Goal: Task Accomplishment & Management: Complete application form

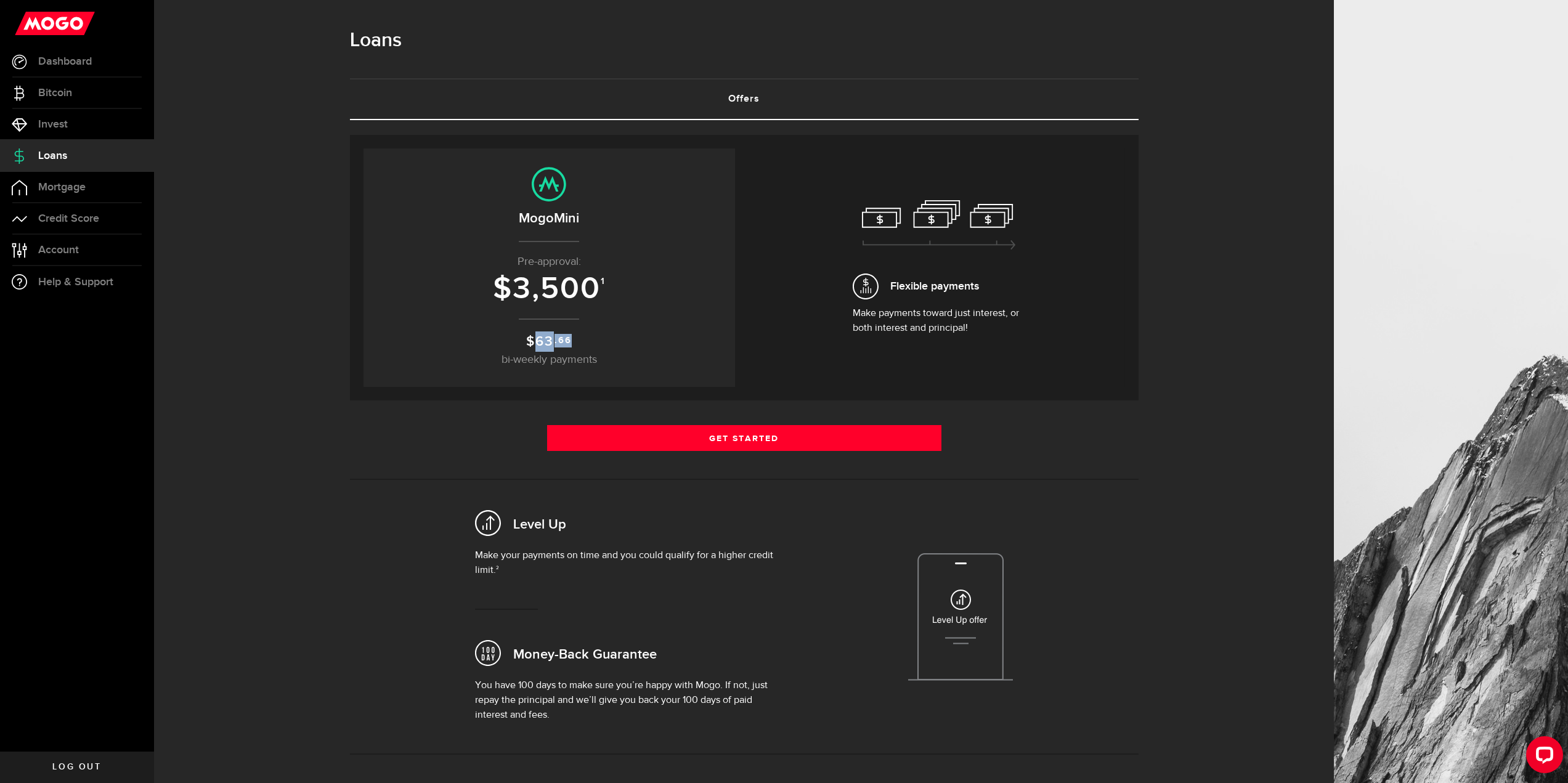
drag, startPoint x: 540, startPoint y: 338, endPoint x: 625, endPoint y: 335, distance: 85.1
click at [599, 339] on p "$ 63 .66 bi-weekly payments" at bounding box center [549, 350] width 347 height 37
click at [626, 335] on p "$ 63 .66 bi-weekly payments" at bounding box center [549, 350] width 347 height 37
drag, startPoint x: 518, startPoint y: 289, endPoint x: 650, endPoint y: 290, distance: 132.0
click at [614, 286] on h3 "$ 3,500 1" at bounding box center [549, 289] width 347 height 34
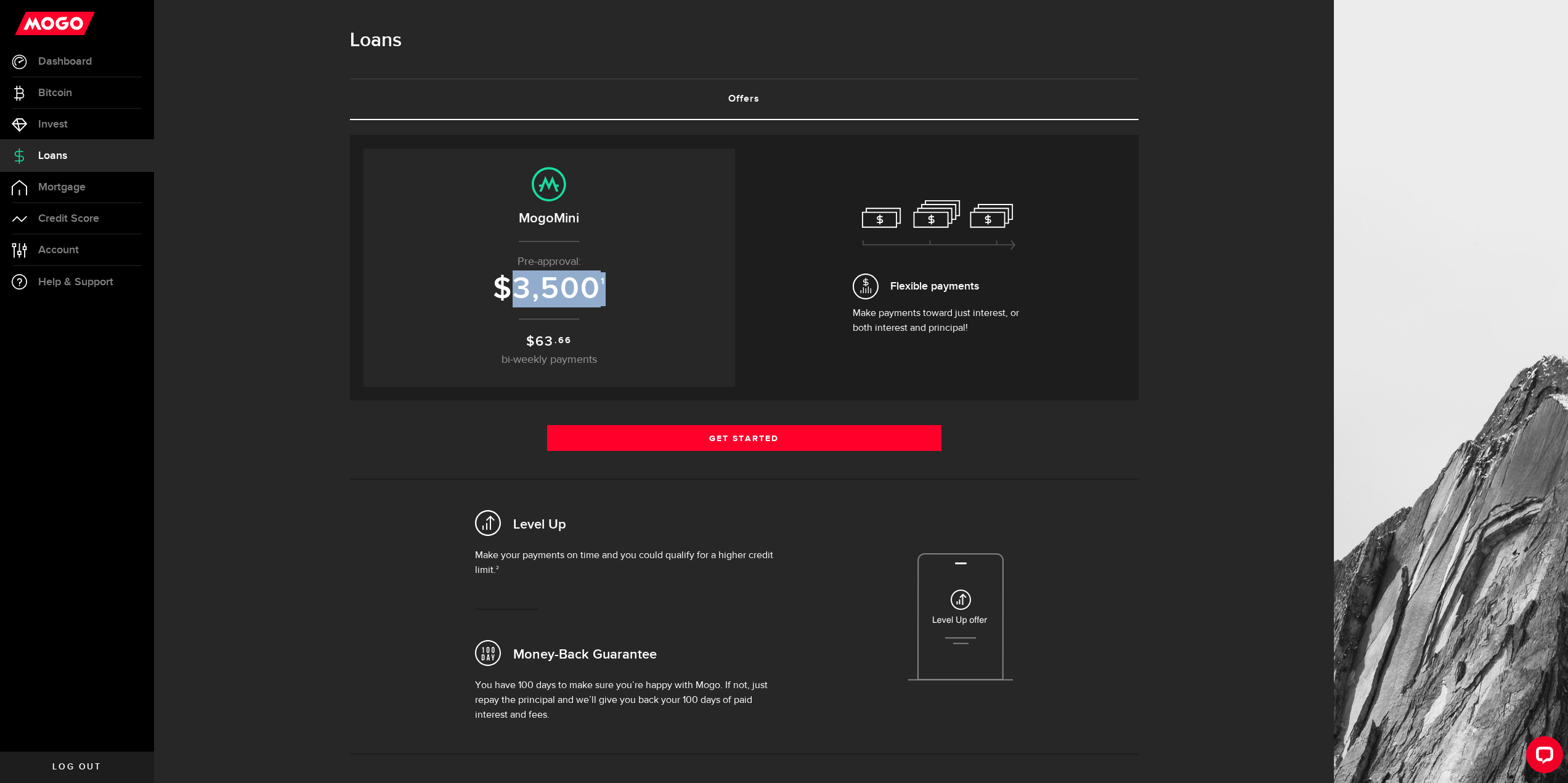
click at [671, 292] on h3 "$ 3,500 1" at bounding box center [549, 289] width 347 height 34
click at [96, 219] on span "Credit Score" at bounding box center [68, 219] width 61 height 11
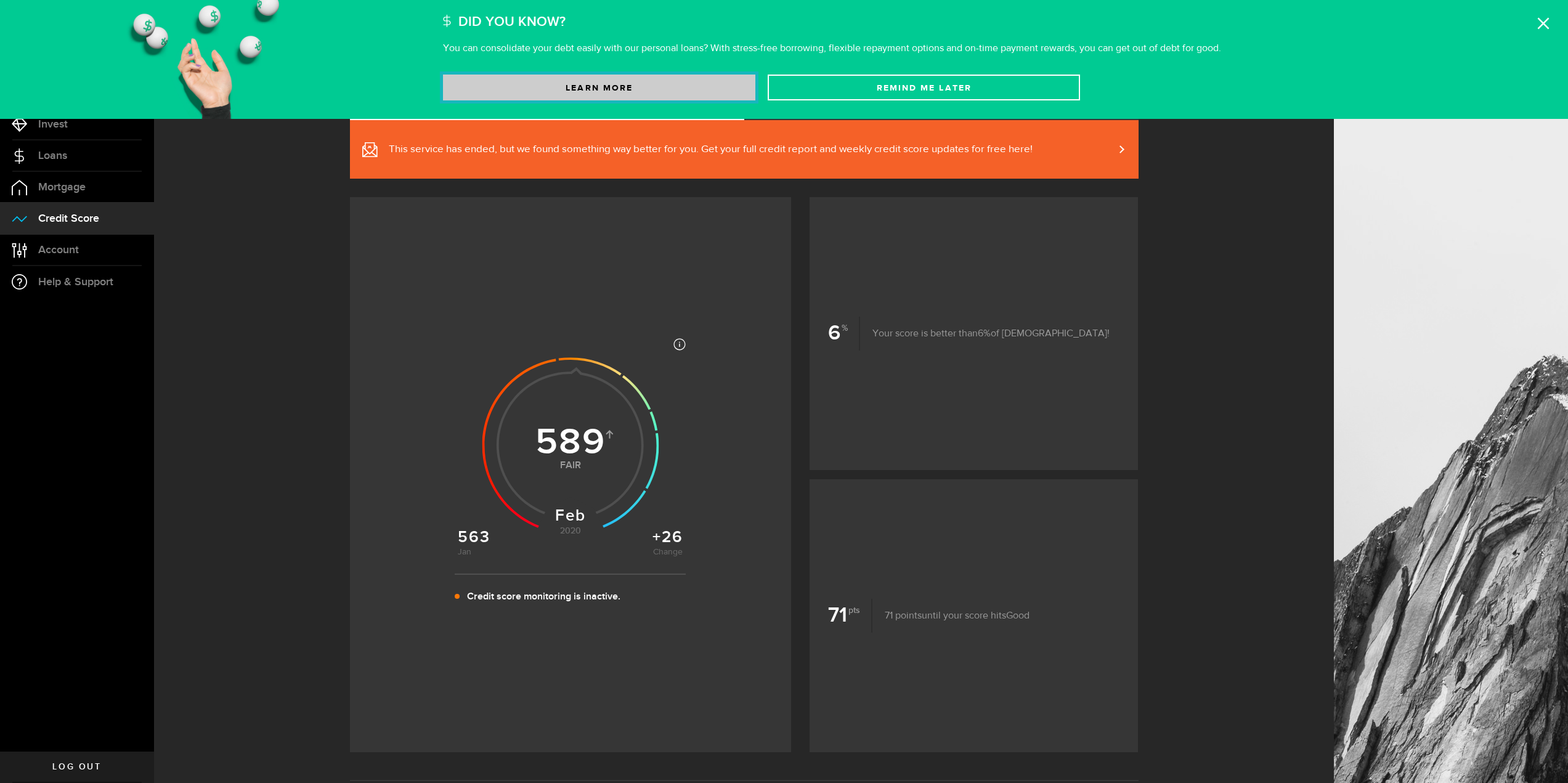
click at [634, 94] on link "Learn More" at bounding box center [599, 87] width 313 height 26
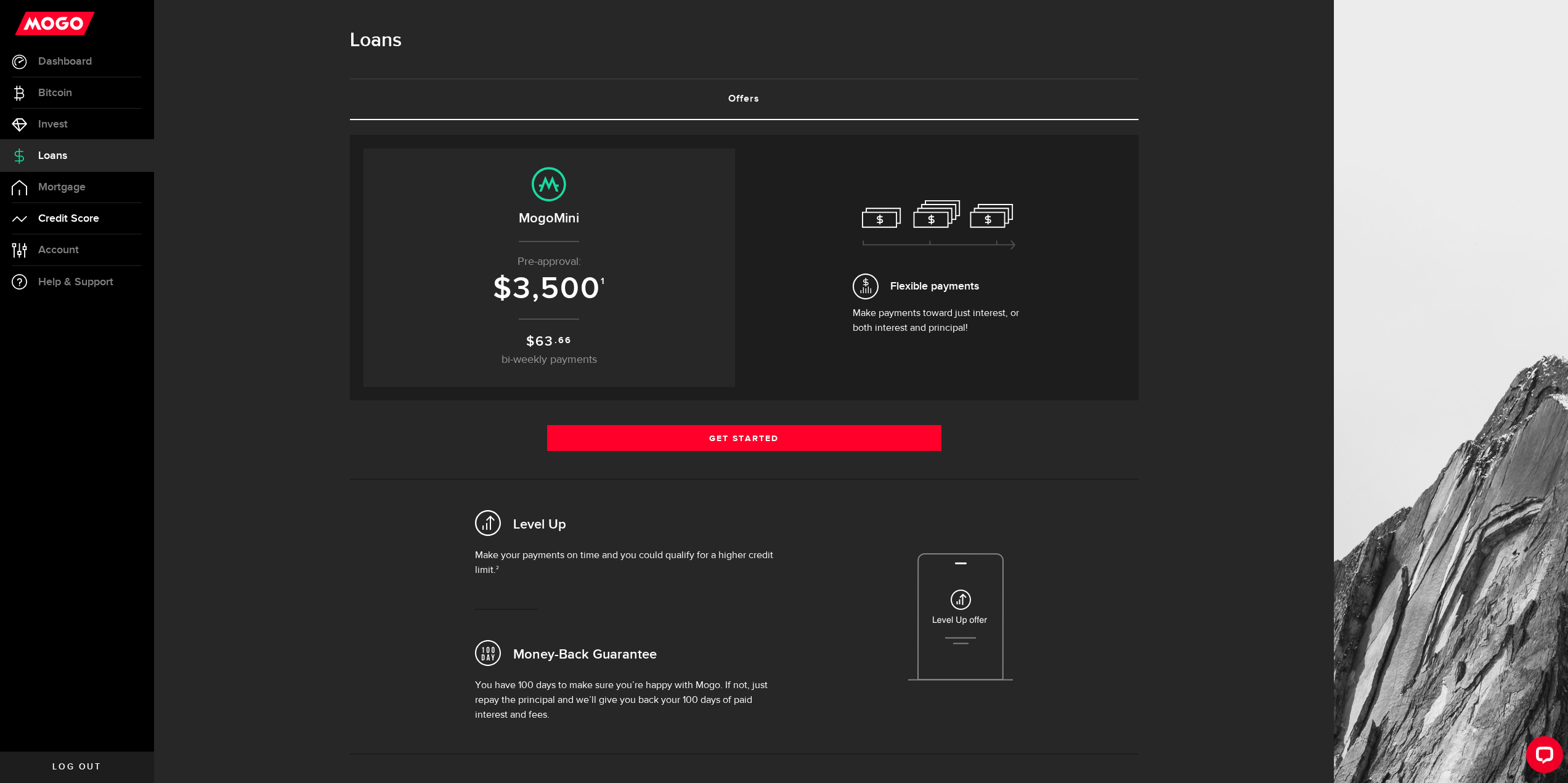
click at [56, 218] on span "Credit Score" at bounding box center [68, 219] width 61 height 11
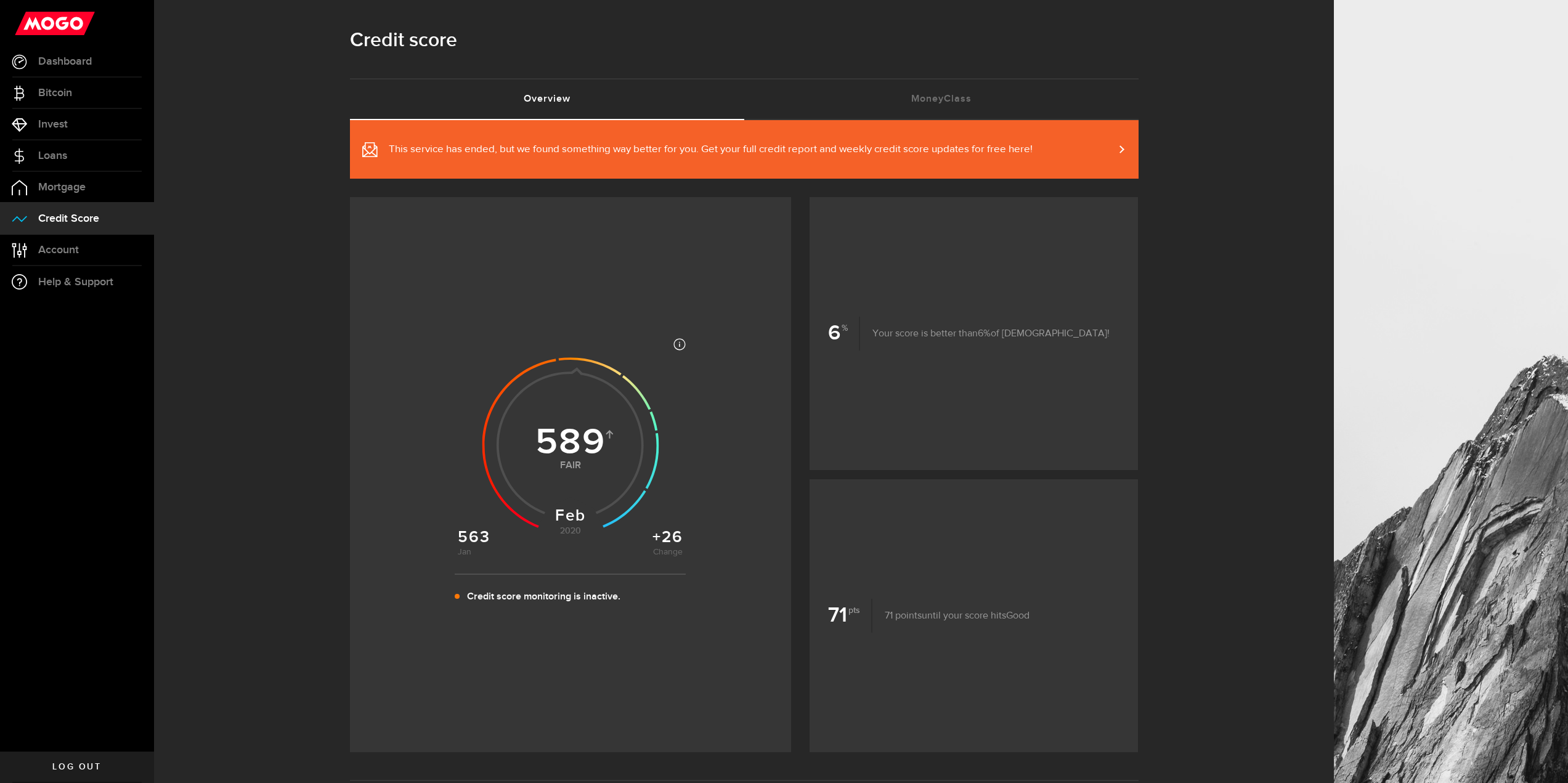
click at [1076, 152] on link "This service has ended, but we found something way better for you. Get your ful…" at bounding box center [744, 149] width 789 height 58
click at [73, 198] on link "Mortgage" at bounding box center [77, 187] width 154 height 31
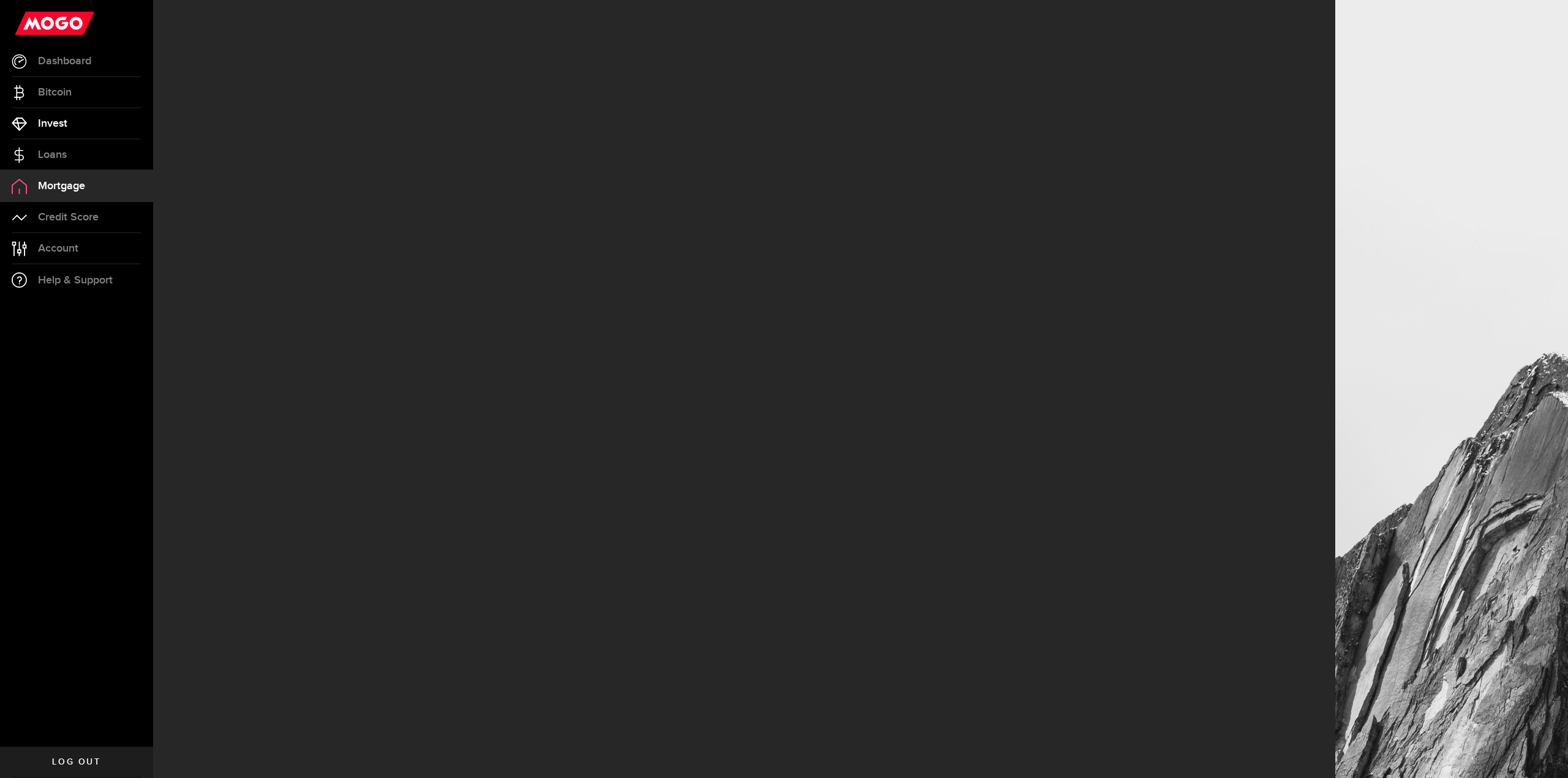
click at [79, 127] on link "Invest" at bounding box center [76, 124] width 153 height 31
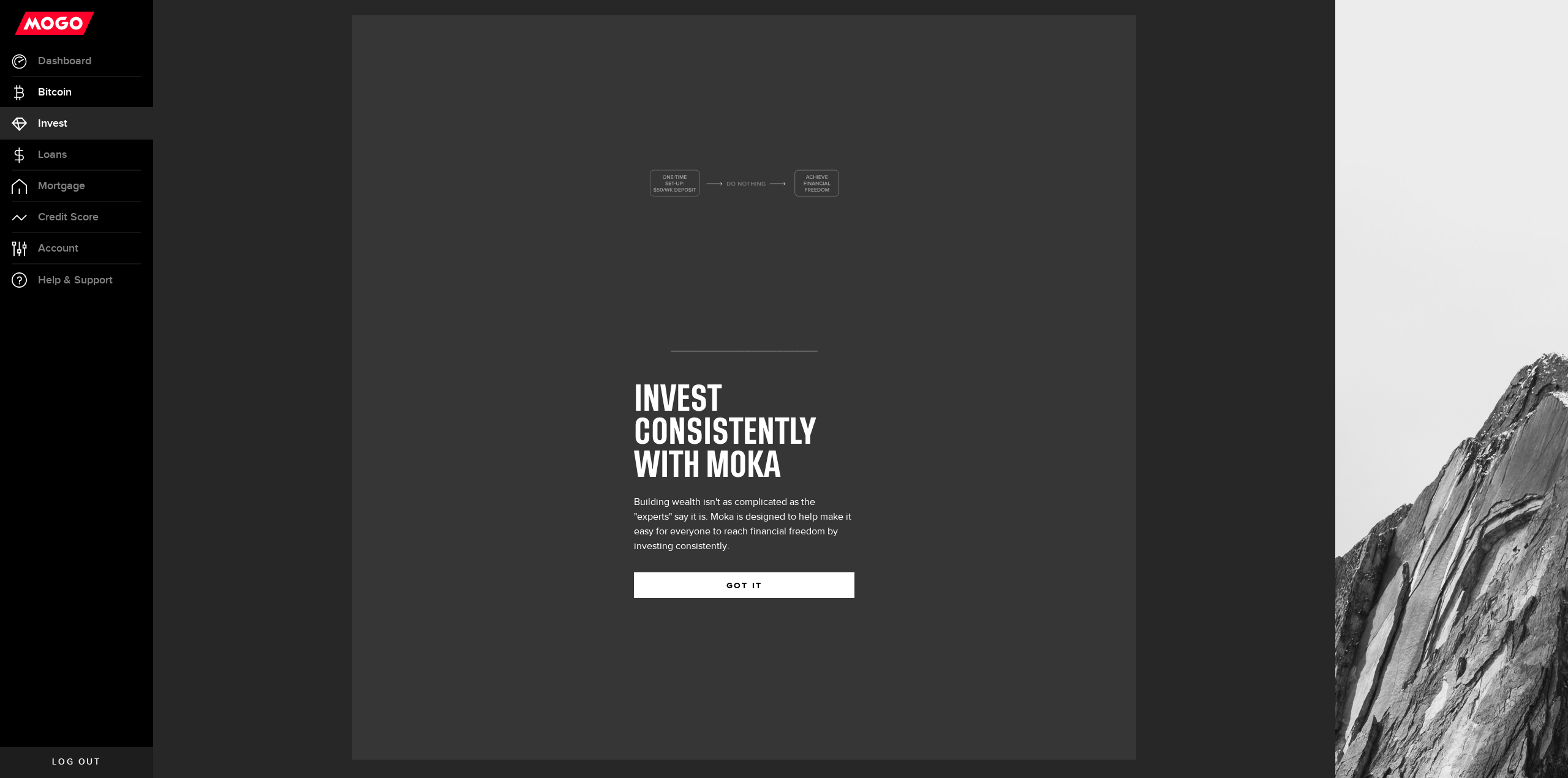
click at [88, 90] on link "Bitcoin" at bounding box center [76, 92] width 153 height 31
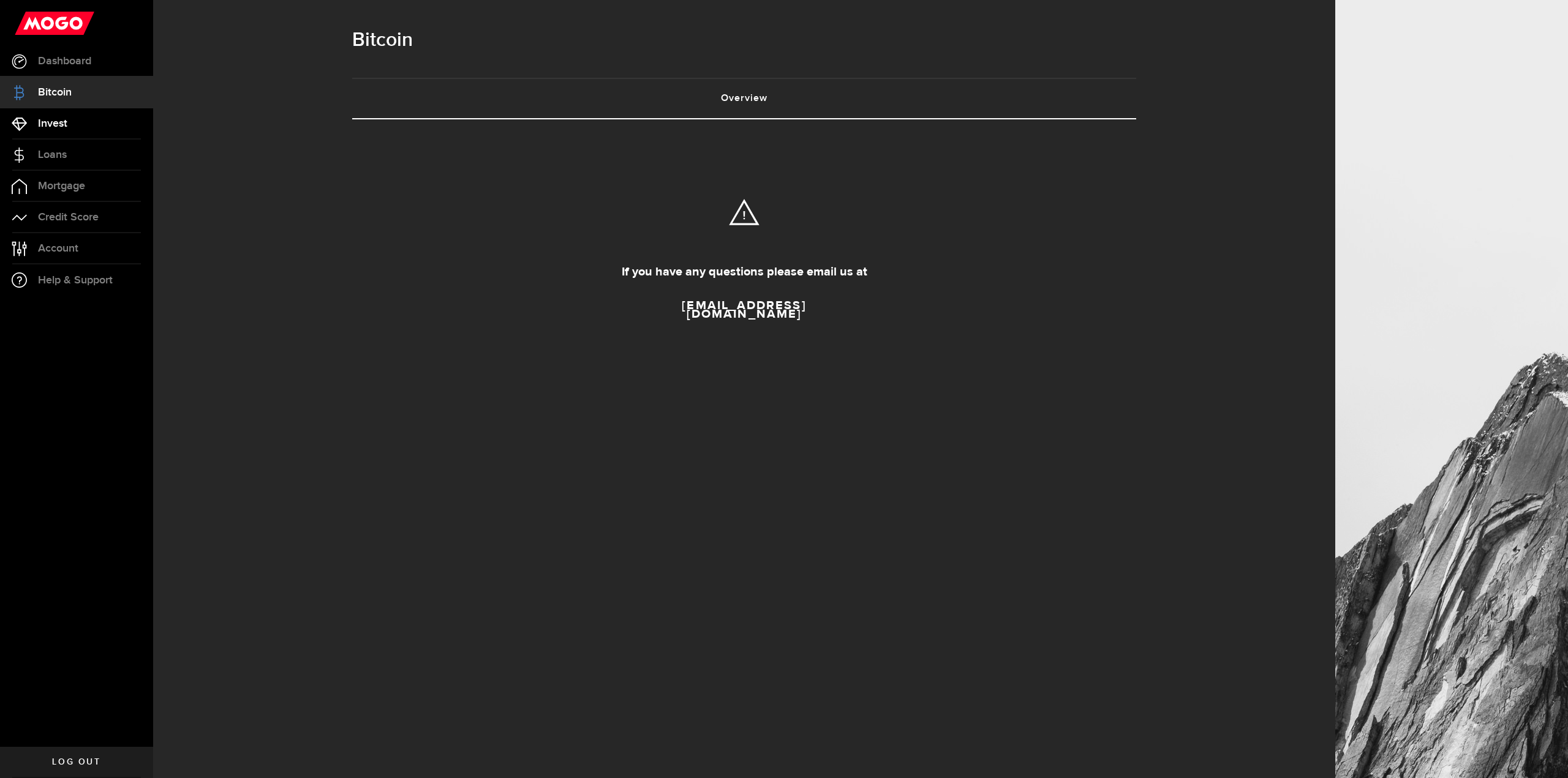
click at [99, 132] on link "Invest" at bounding box center [76, 124] width 153 height 31
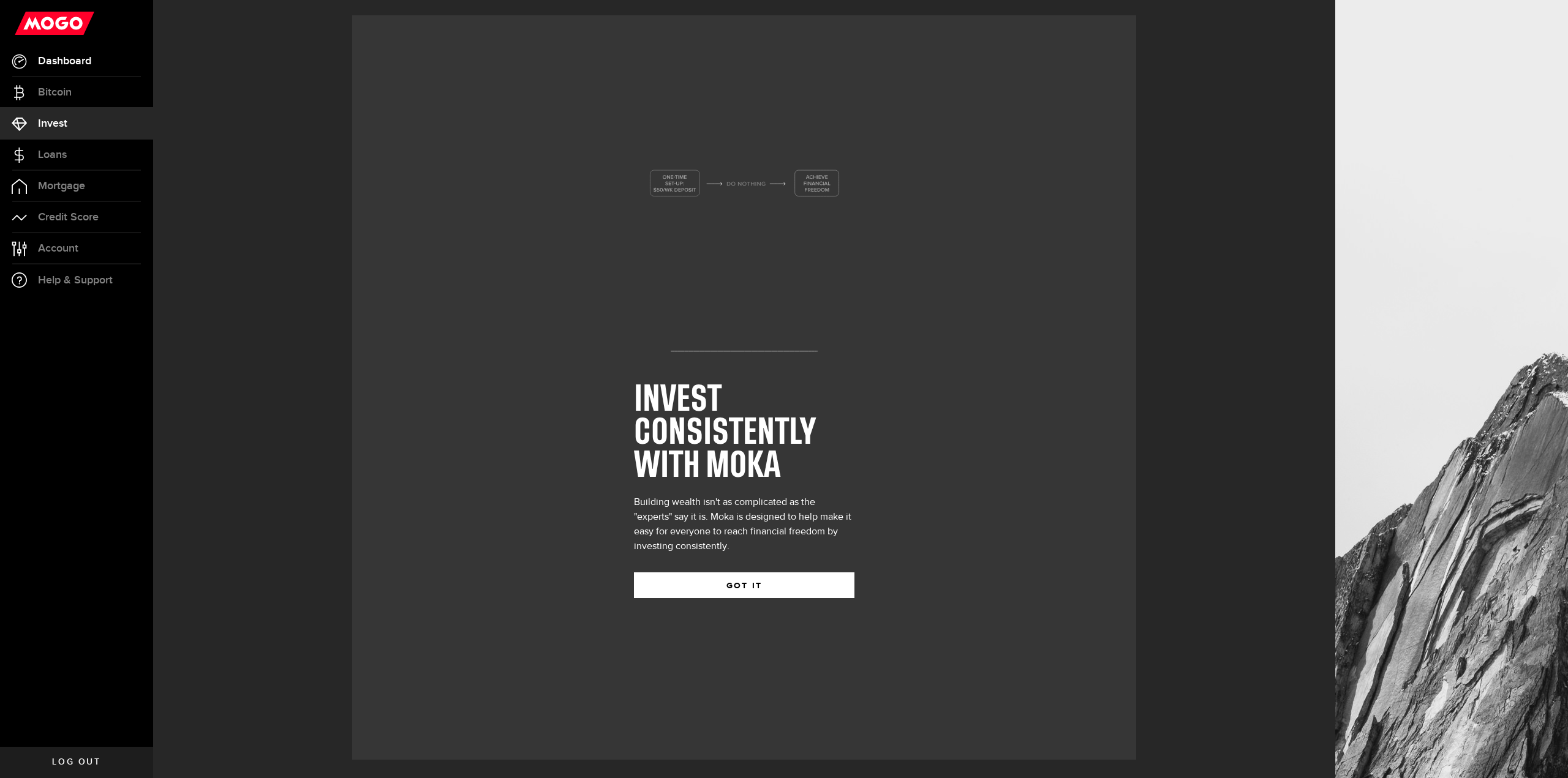
click at [78, 64] on span "Dashboard" at bounding box center [64, 62] width 53 height 11
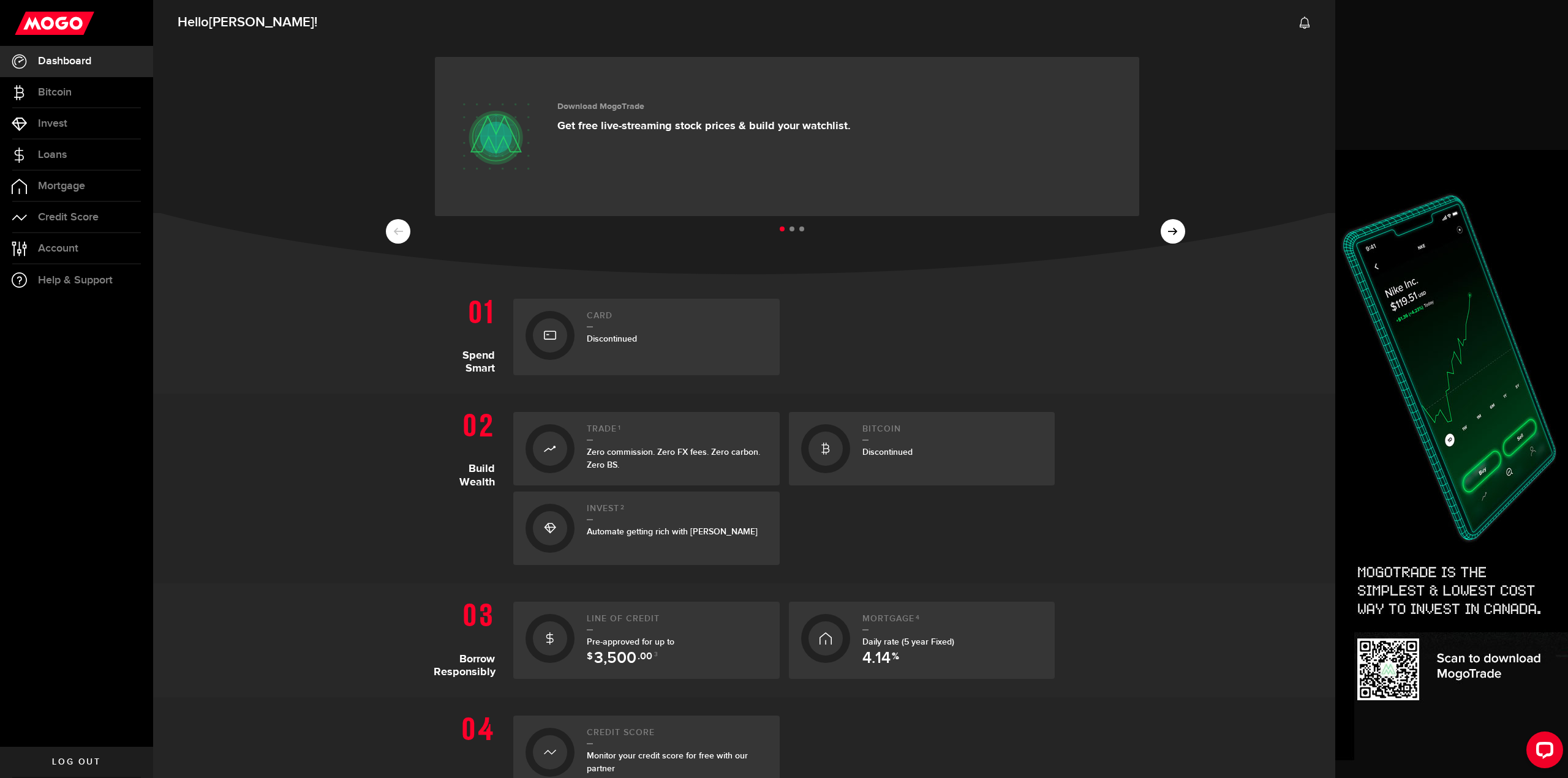
click at [554, 342] on div at bounding box center [550, 335] width 34 height 34
click at [601, 340] on span "Discontinued" at bounding box center [612, 339] width 50 height 10
click at [874, 448] on span "Discontinued" at bounding box center [888, 452] width 50 height 10
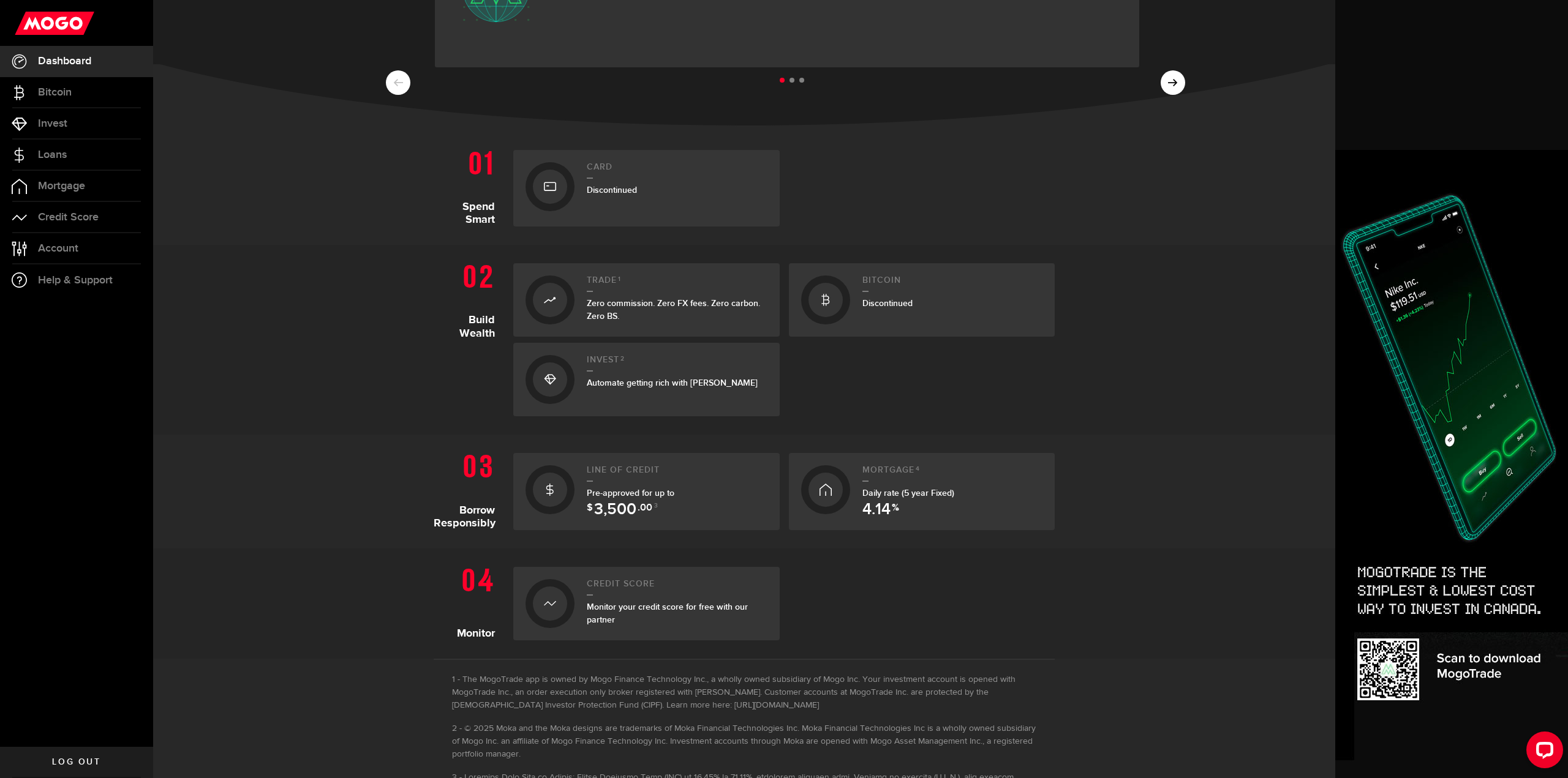
scroll to position [184, 0]
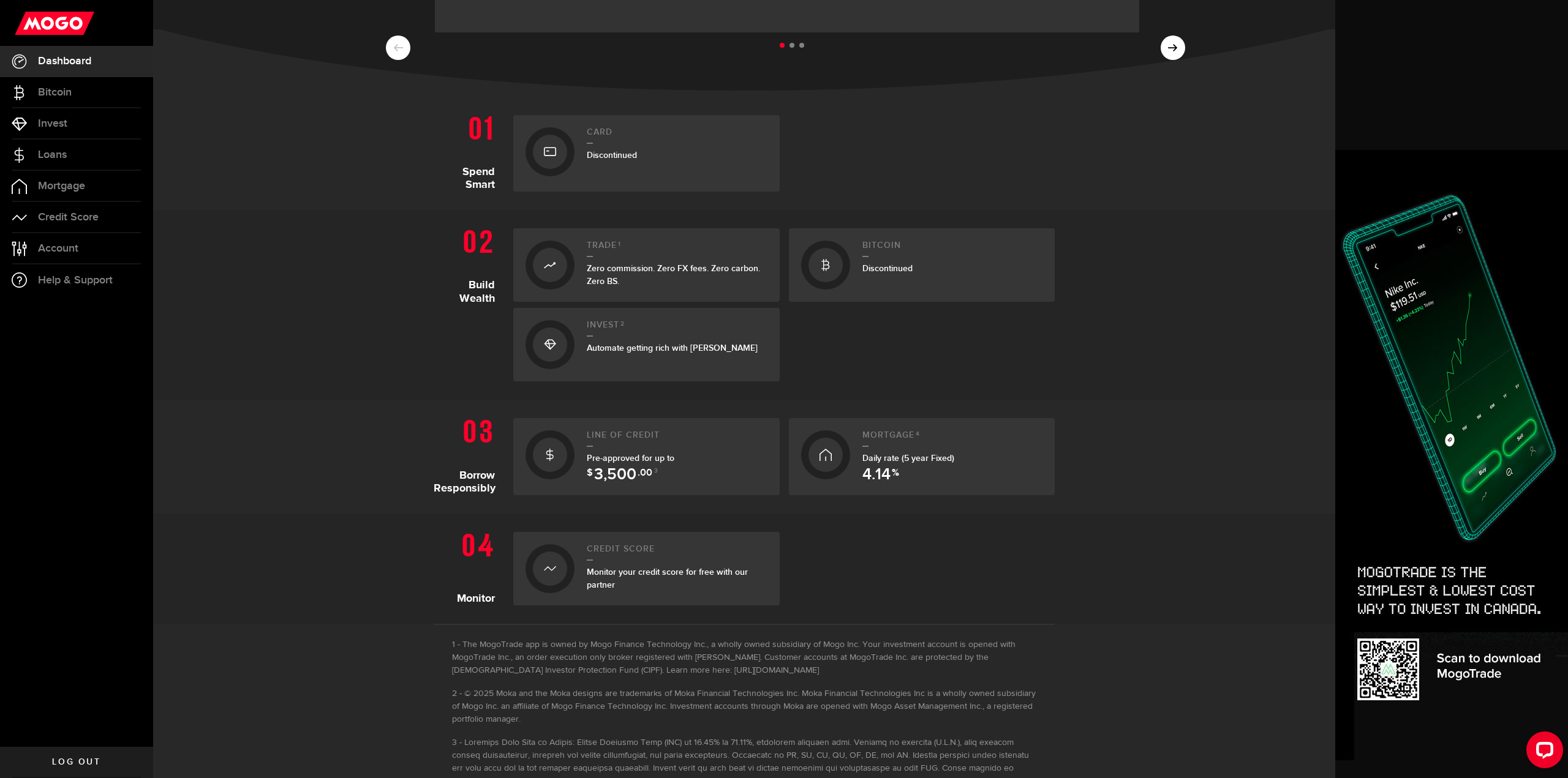
click at [601, 351] on span "Automate getting rich with Moka" at bounding box center [672, 348] width 171 height 10
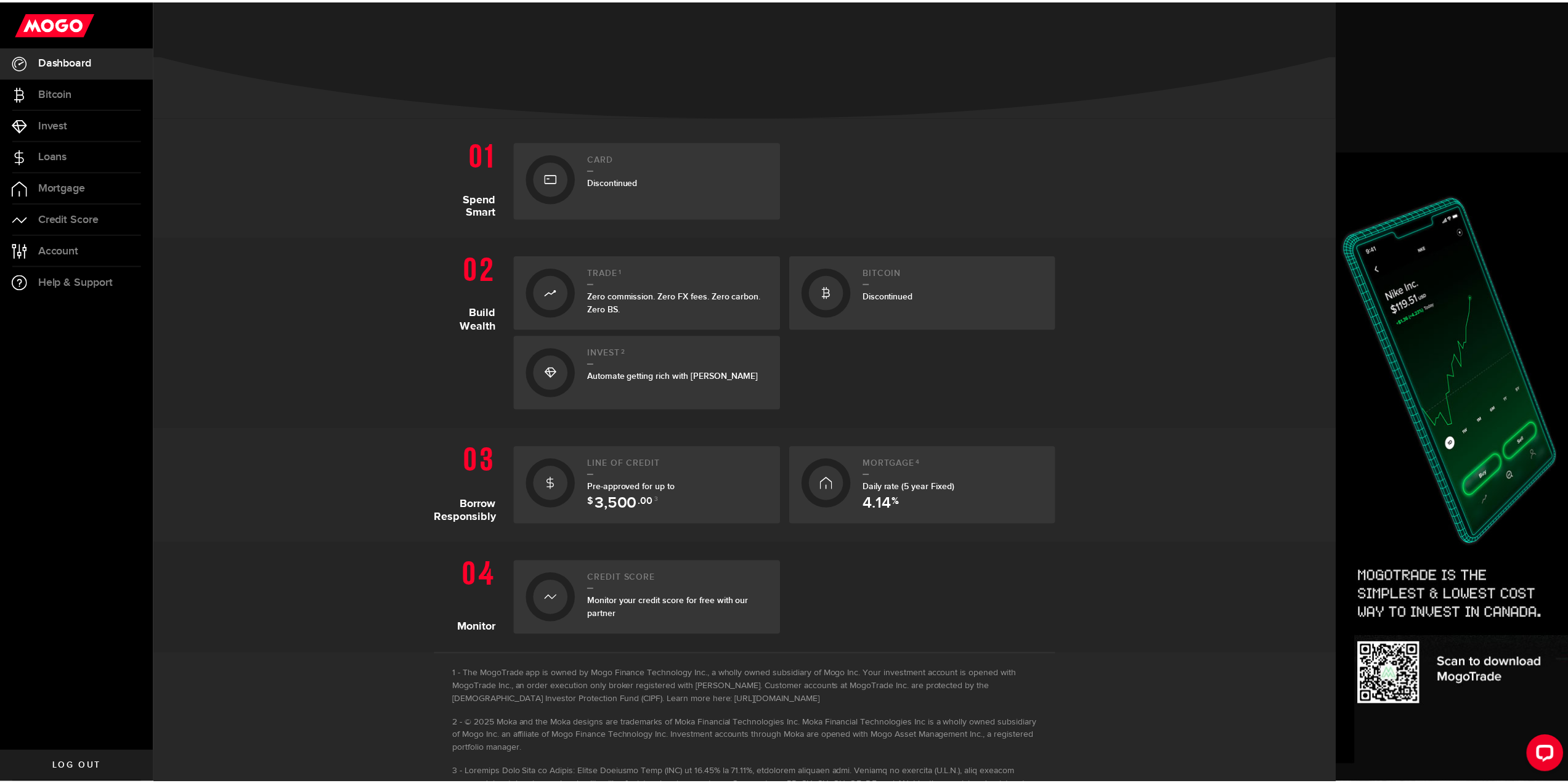
scroll to position [185, 0]
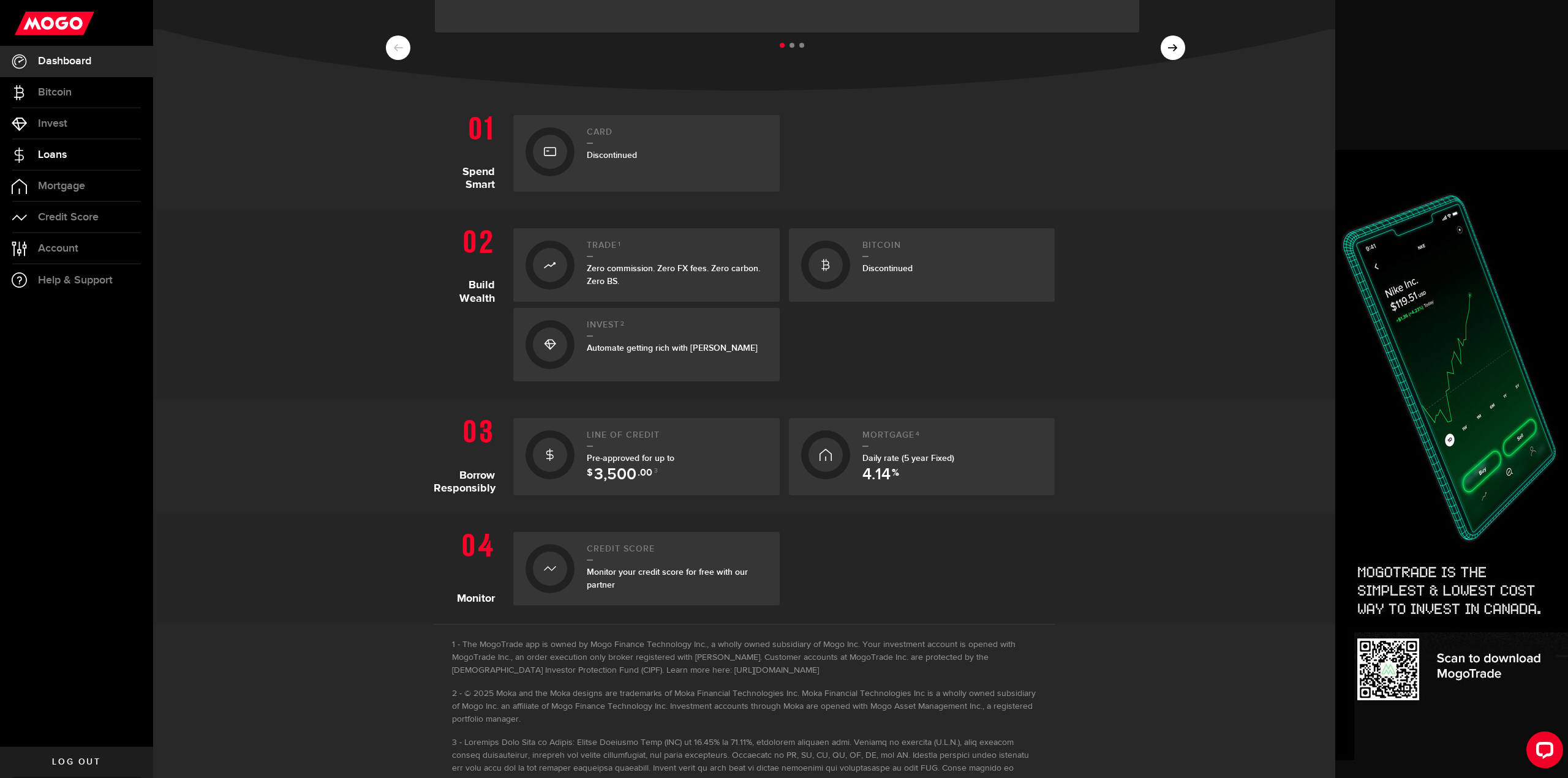
click at [79, 150] on link "Loans" at bounding box center [76, 155] width 153 height 31
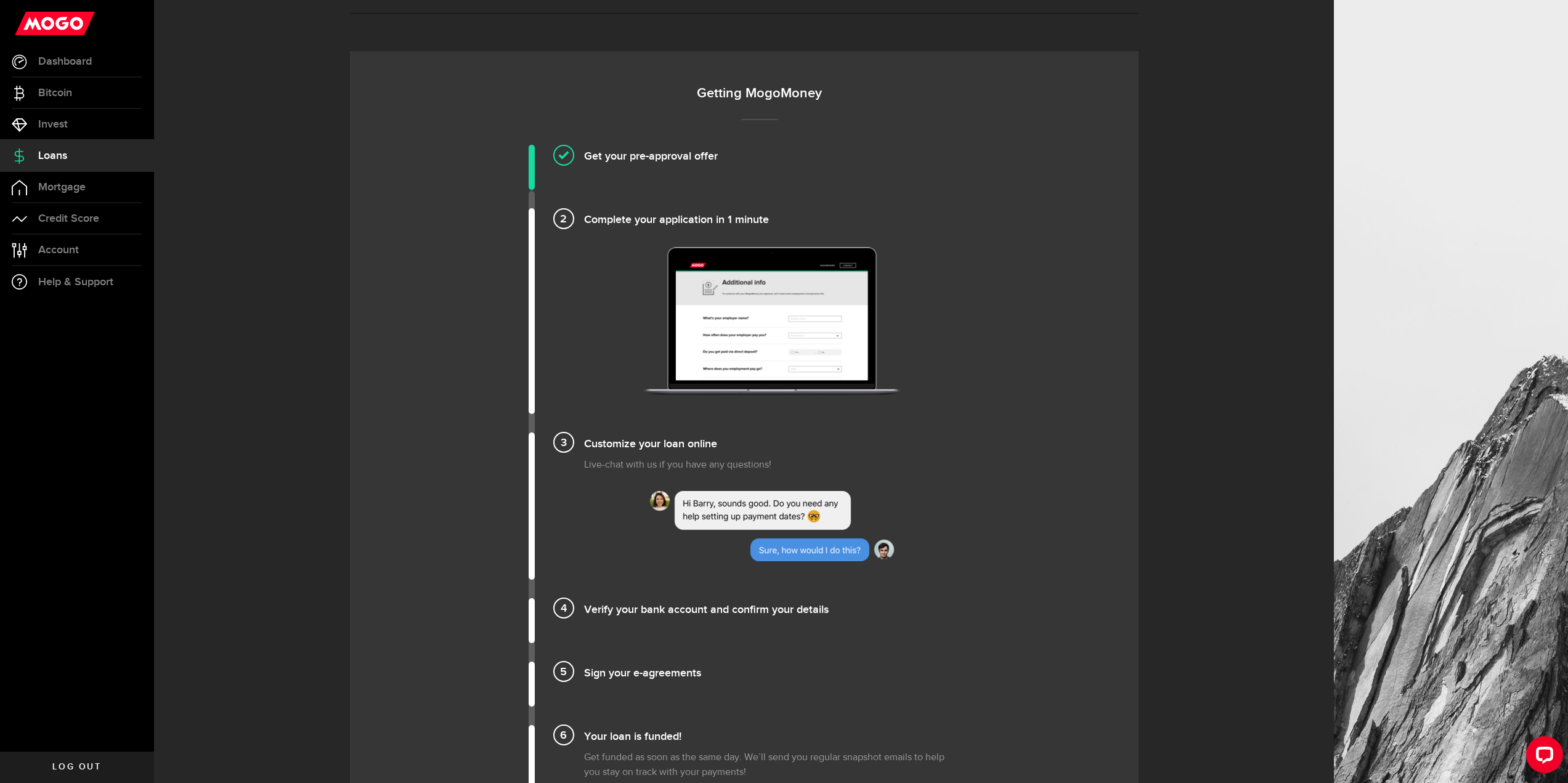
scroll to position [801, 0]
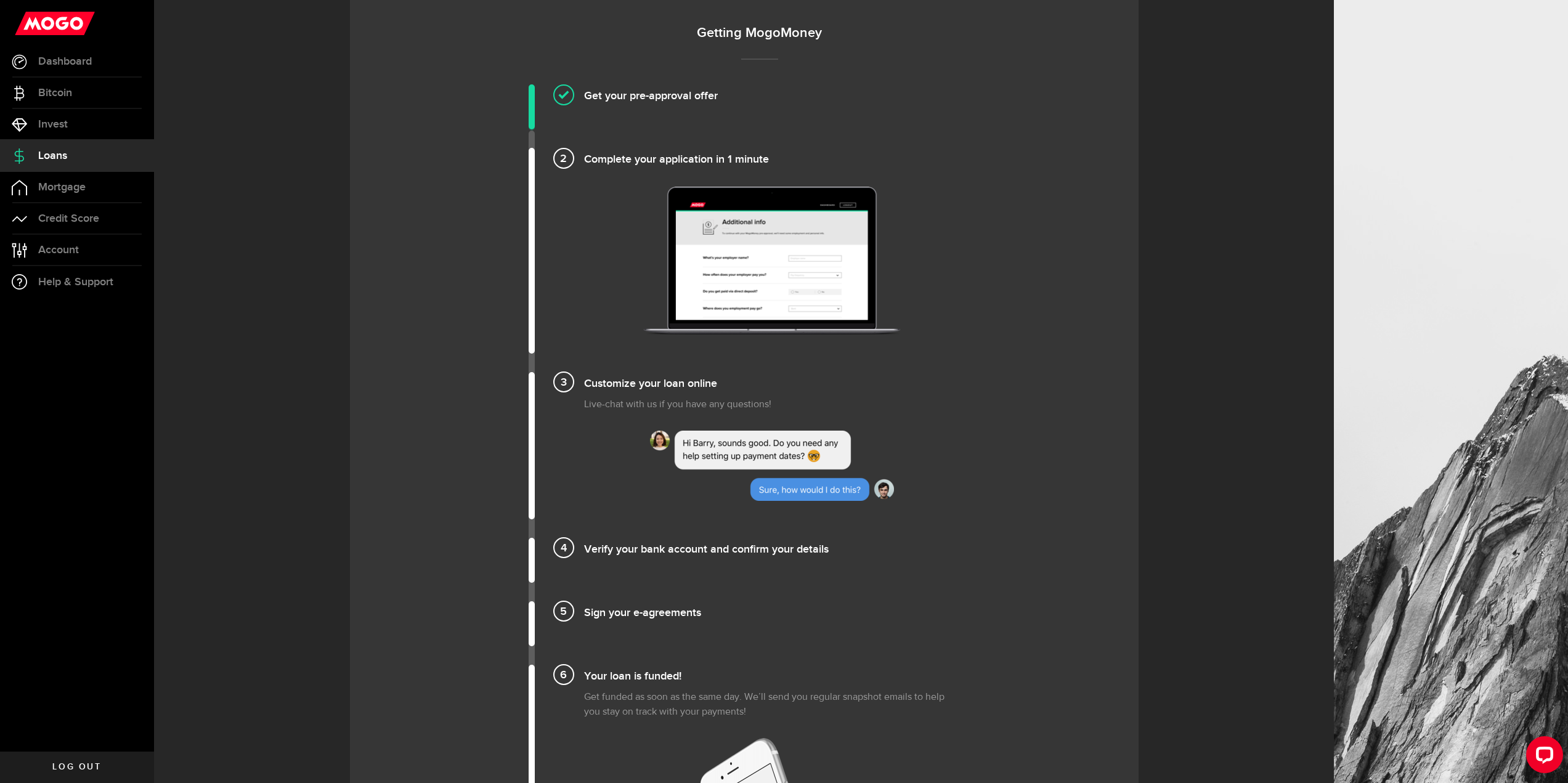
click at [584, 157] on h4 "Complete your application in 1 minute" at bounding box center [772, 158] width 376 height 20
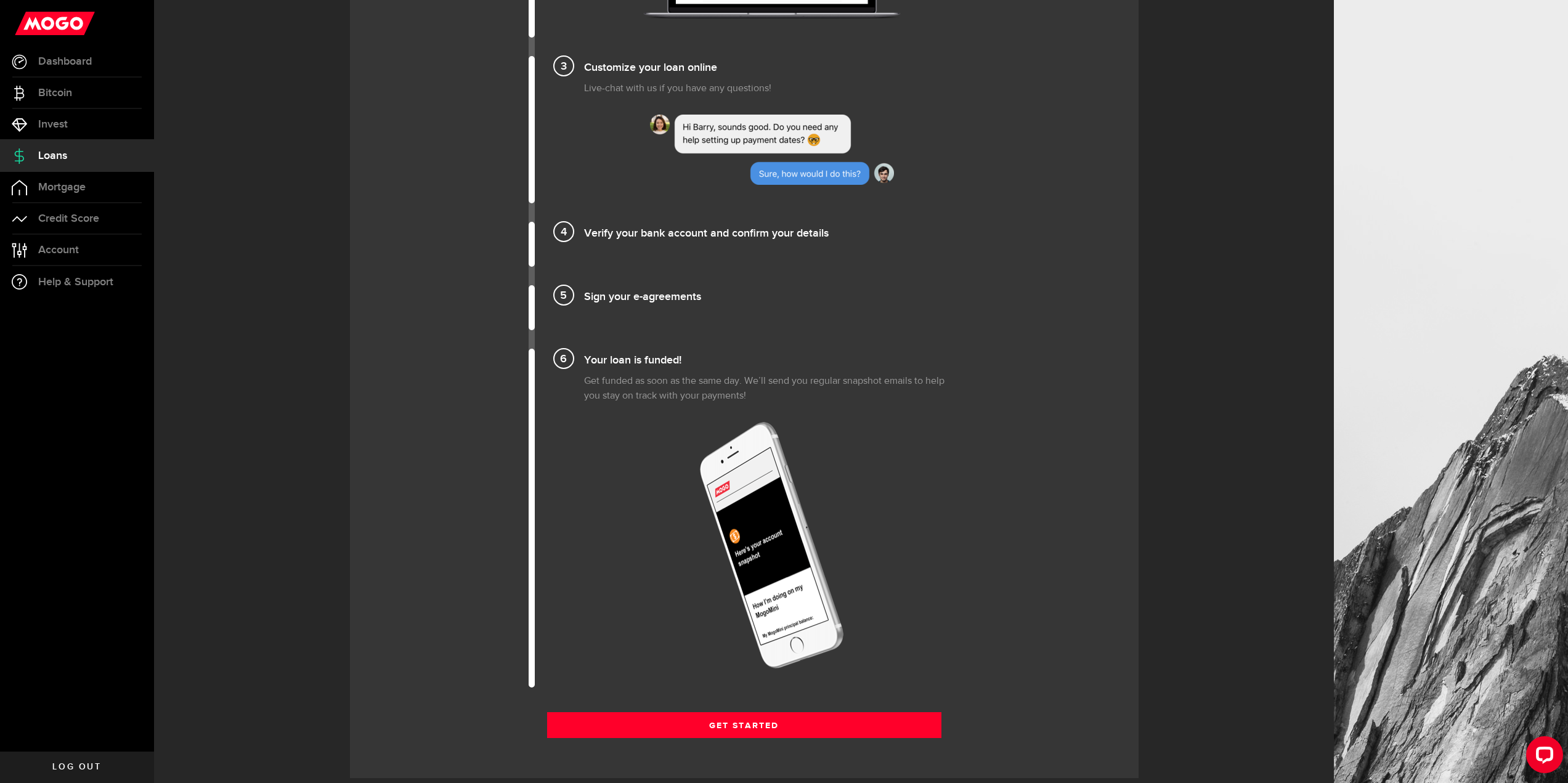
scroll to position [1294, 0]
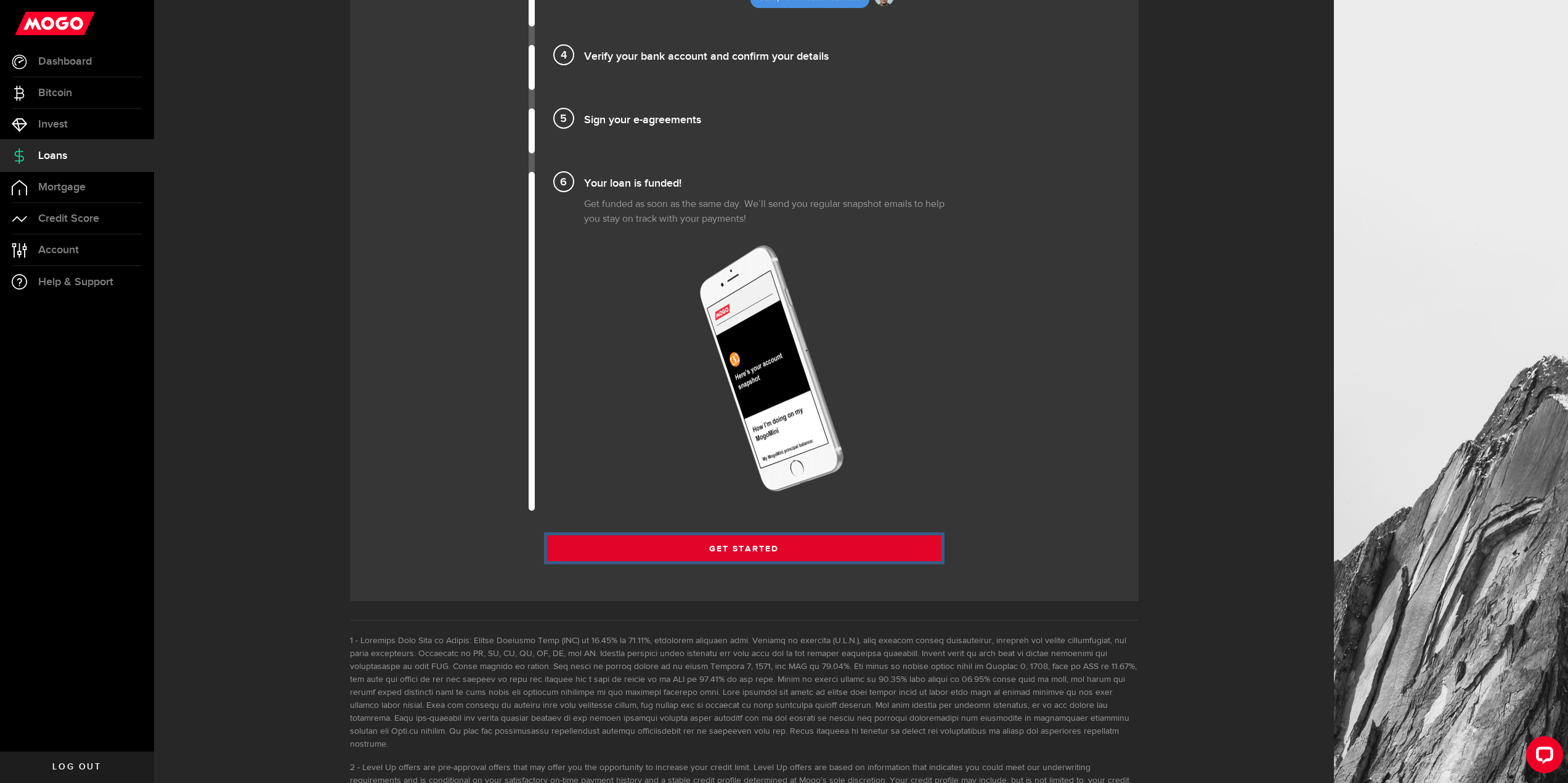
click at [711, 551] on link "Get Started" at bounding box center [744, 548] width 394 height 26
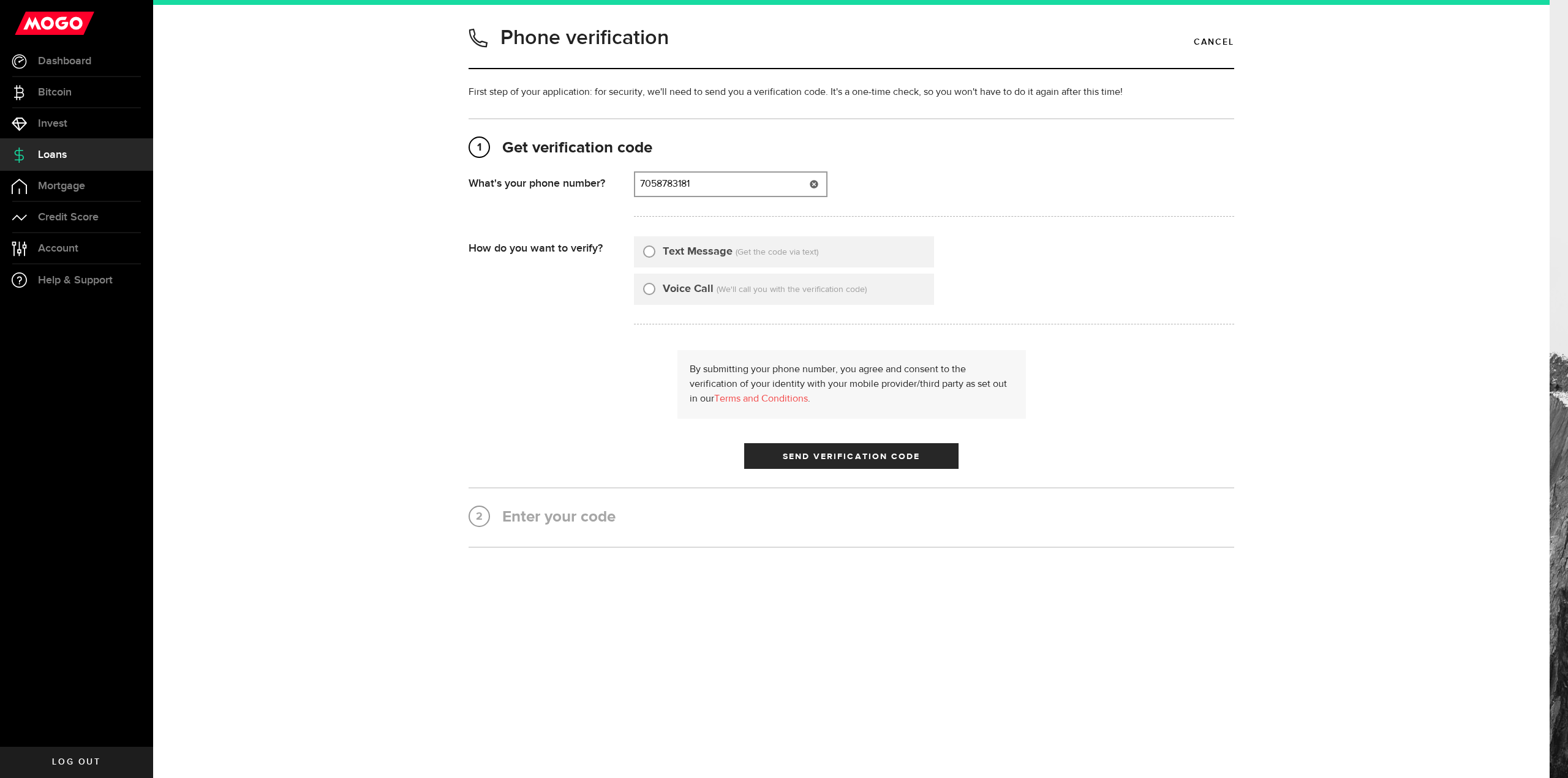
type input "7058783181"
drag, startPoint x: 651, startPoint y: 254, endPoint x: 698, endPoint y: 283, distance: 55.2
click at [651, 254] on input "Text Message" at bounding box center [650, 250] width 13 height 13
radio input "true"
click at [841, 455] on span "Send Verification Code" at bounding box center [851, 457] width 138 height 8
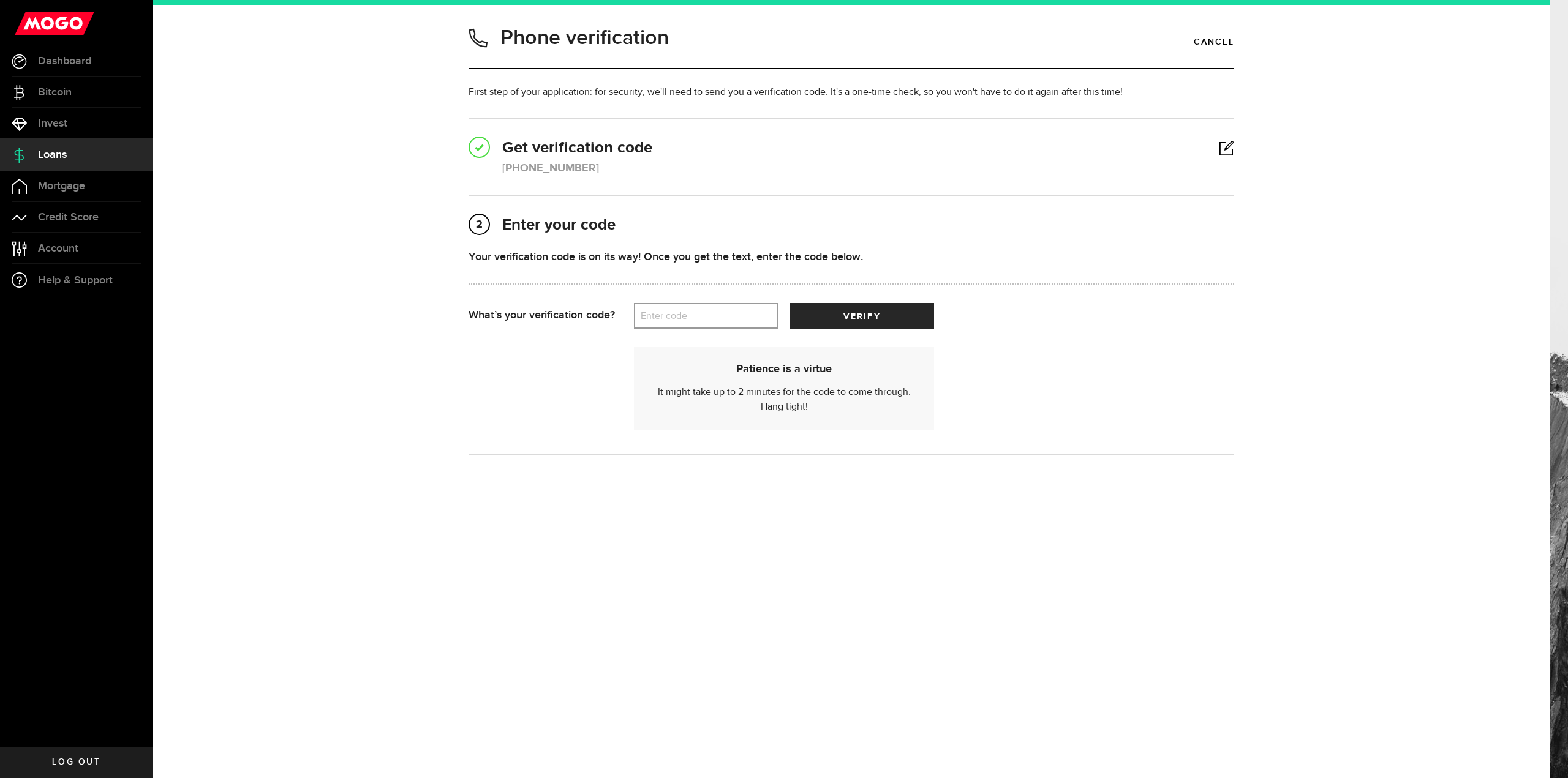
click at [660, 325] on label "Enter code" at bounding box center [706, 316] width 144 height 25
click at [660, 325] on input "Enter code" at bounding box center [706, 316] width 144 height 26
type input "88622"
click at [836, 320] on button "verify" at bounding box center [862, 316] width 144 height 26
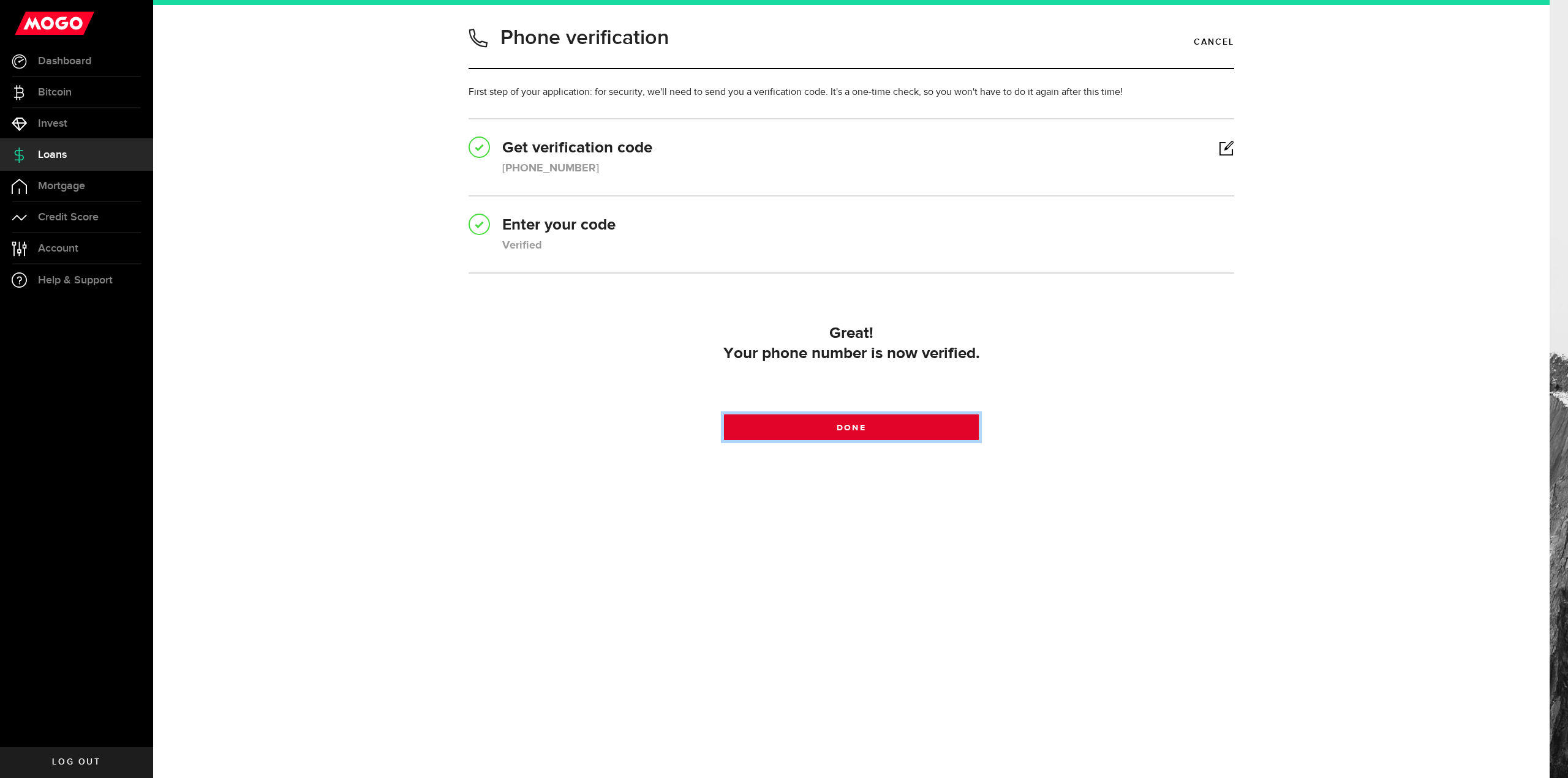
click at [850, 421] on link "Done" at bounding box center [851, 427] width 255 height 26
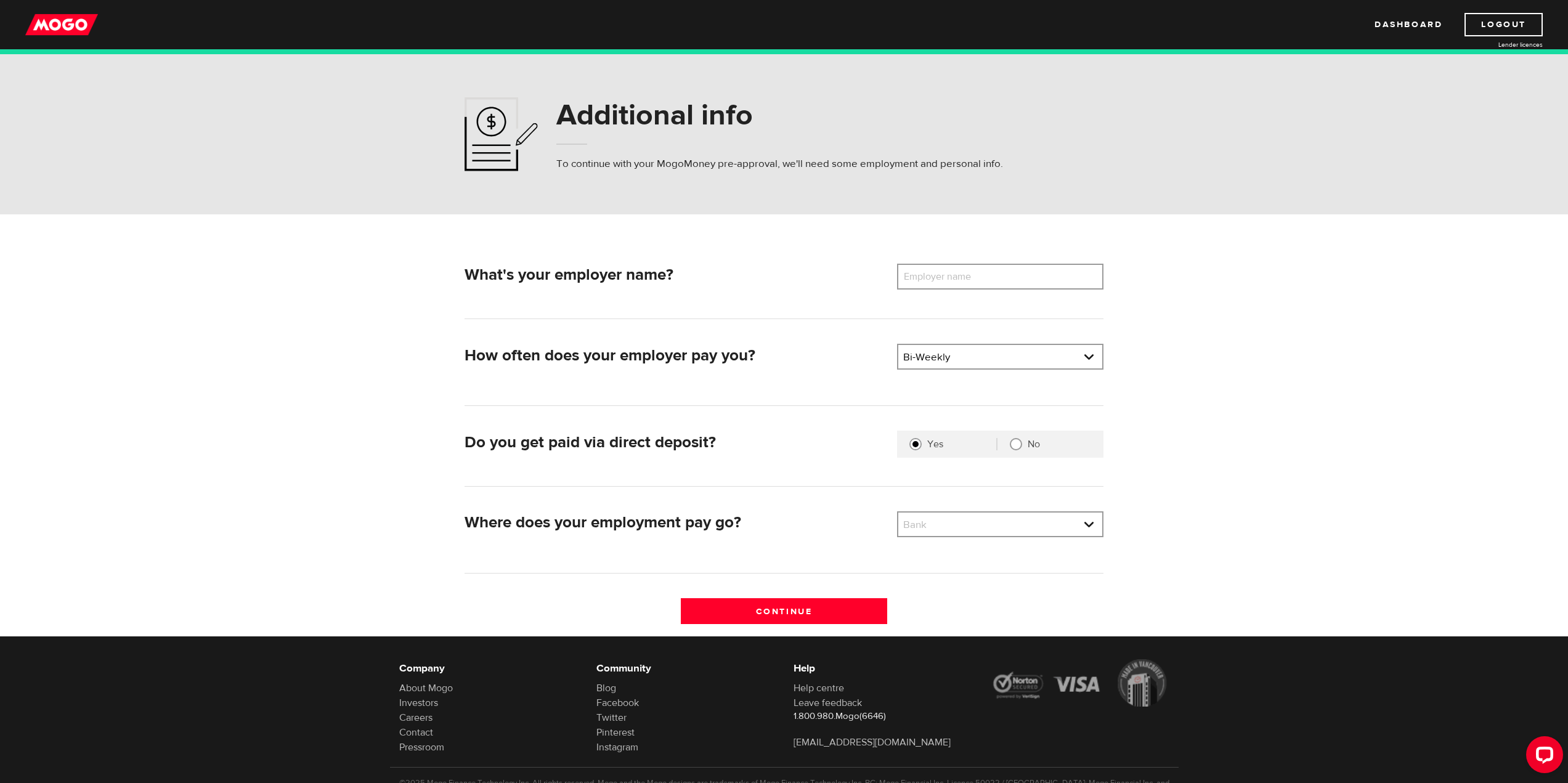
click at [964, 272] on label "Employer name" at bounding box center [946, 277] width 99 height 26
click at [964, 272] on input "Employer name" at bounding box center [1000, 277] width 206 height 26
type input "M"
type input "Barrie Transit"
click at [991, 363] on link at bounding box center [1001, 356] width 204 height 23
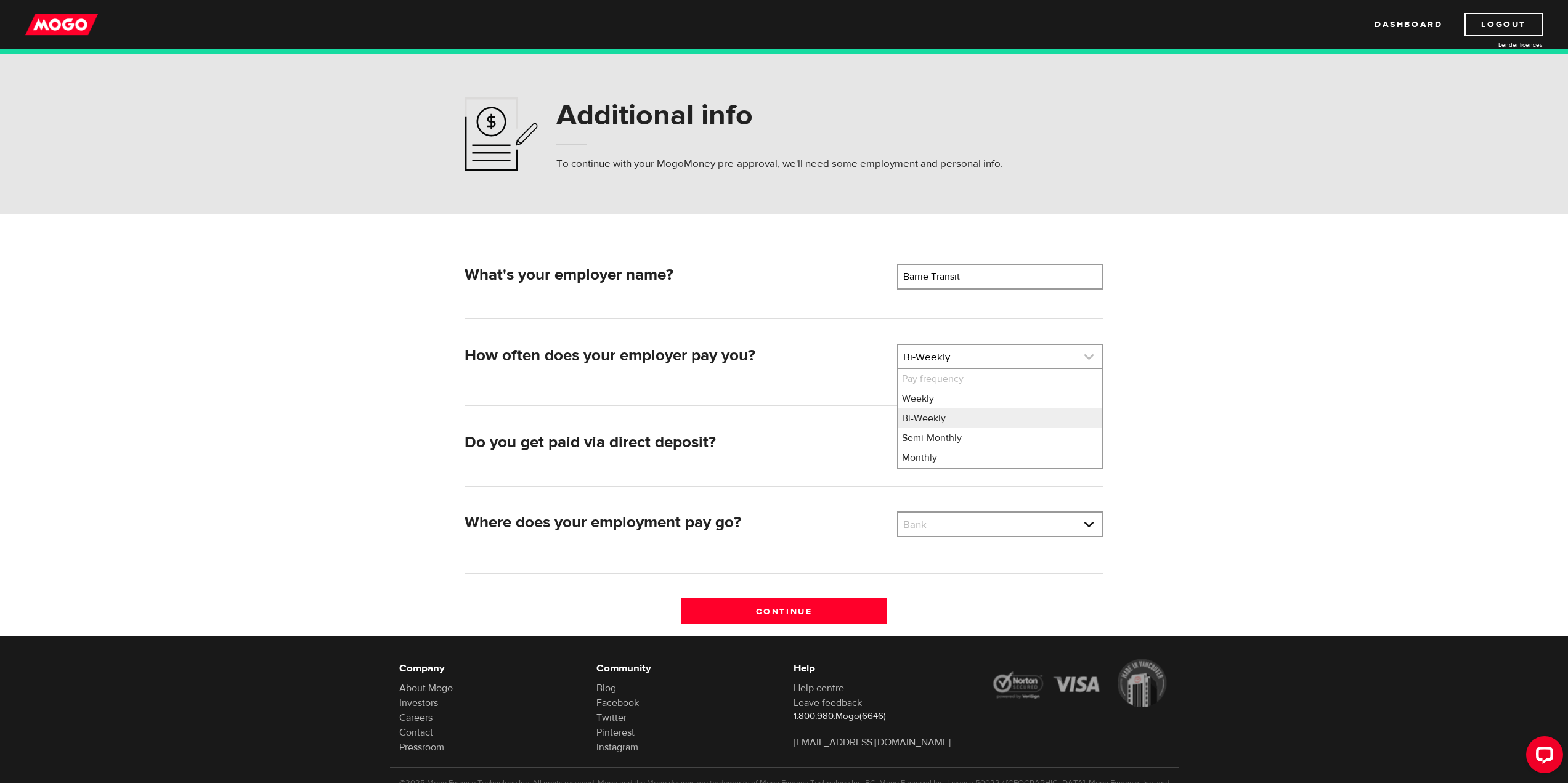
click at [991, 363] on link at bounding box center [1001, 356] width 204 height 23
click at [960, 519] on link at bounding box center [1001, 524] width 204 height 23
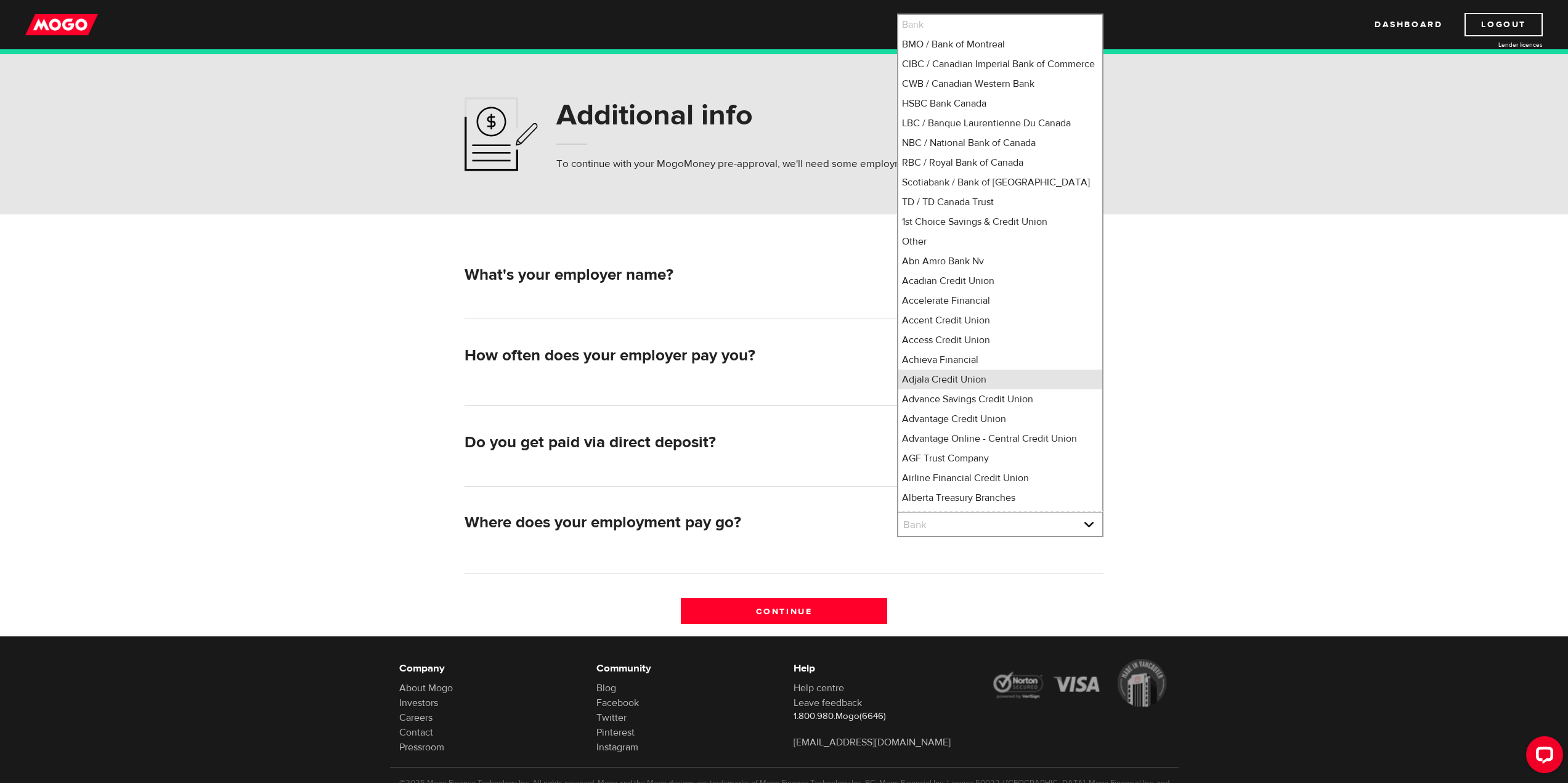
scroll to position [11, 0]
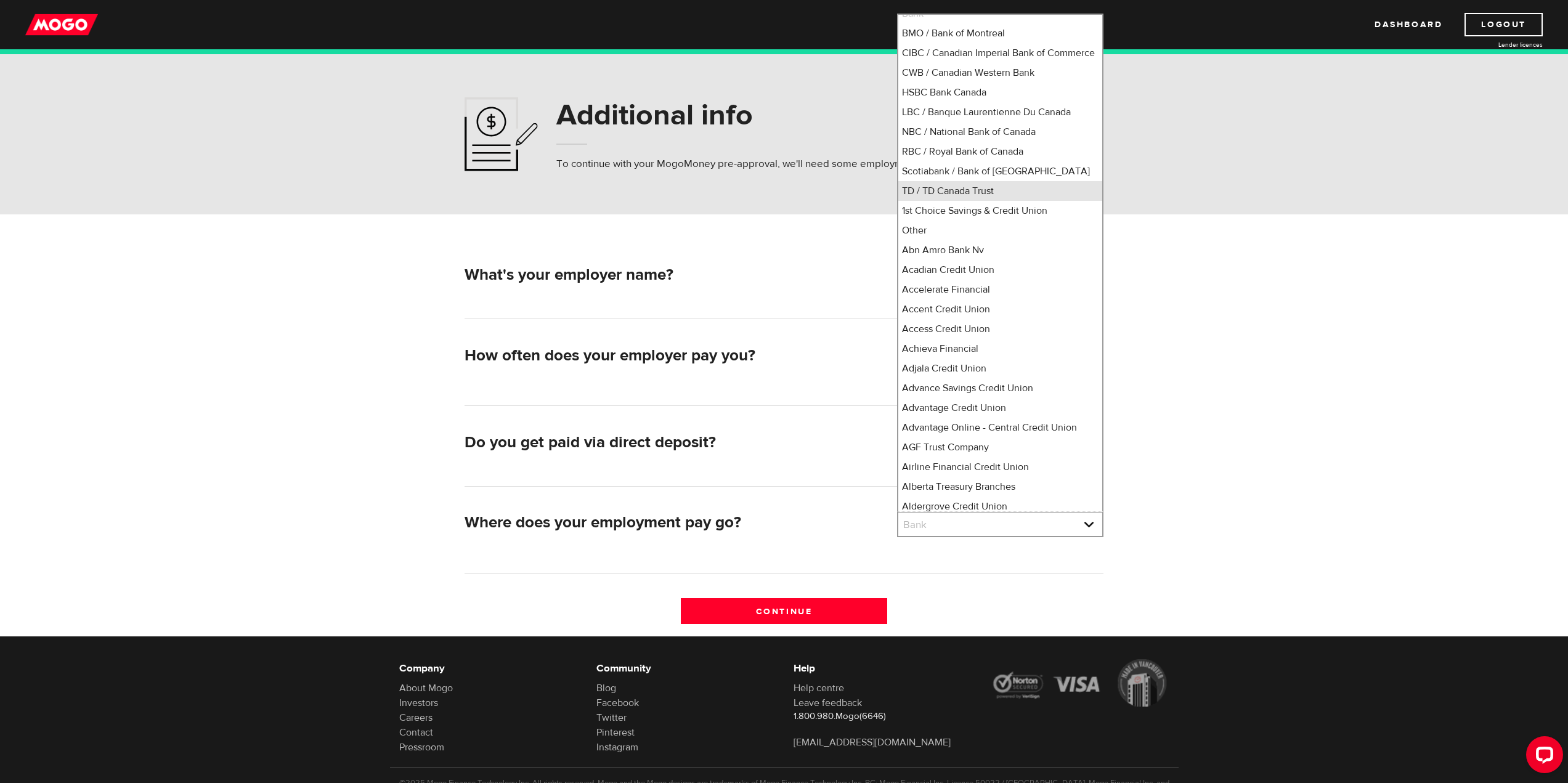
click at [951, 201] on li "TD / TD Canada Trust" at bounding box center [1001, 191] width 204 height 20
select select "9"
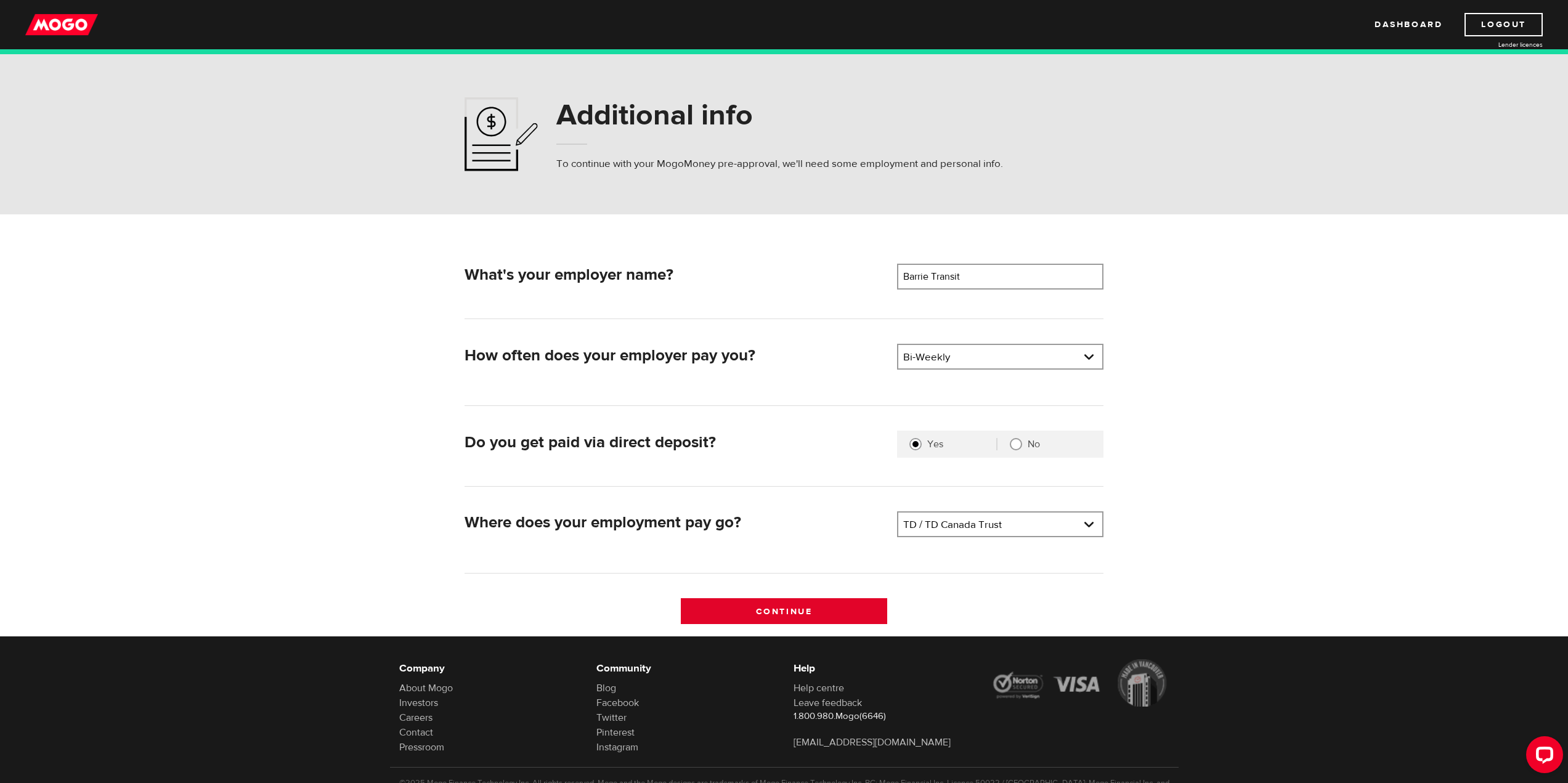
click at [761, 616] on input "Continue" at bounding box center [784, 611] width 206 height 26
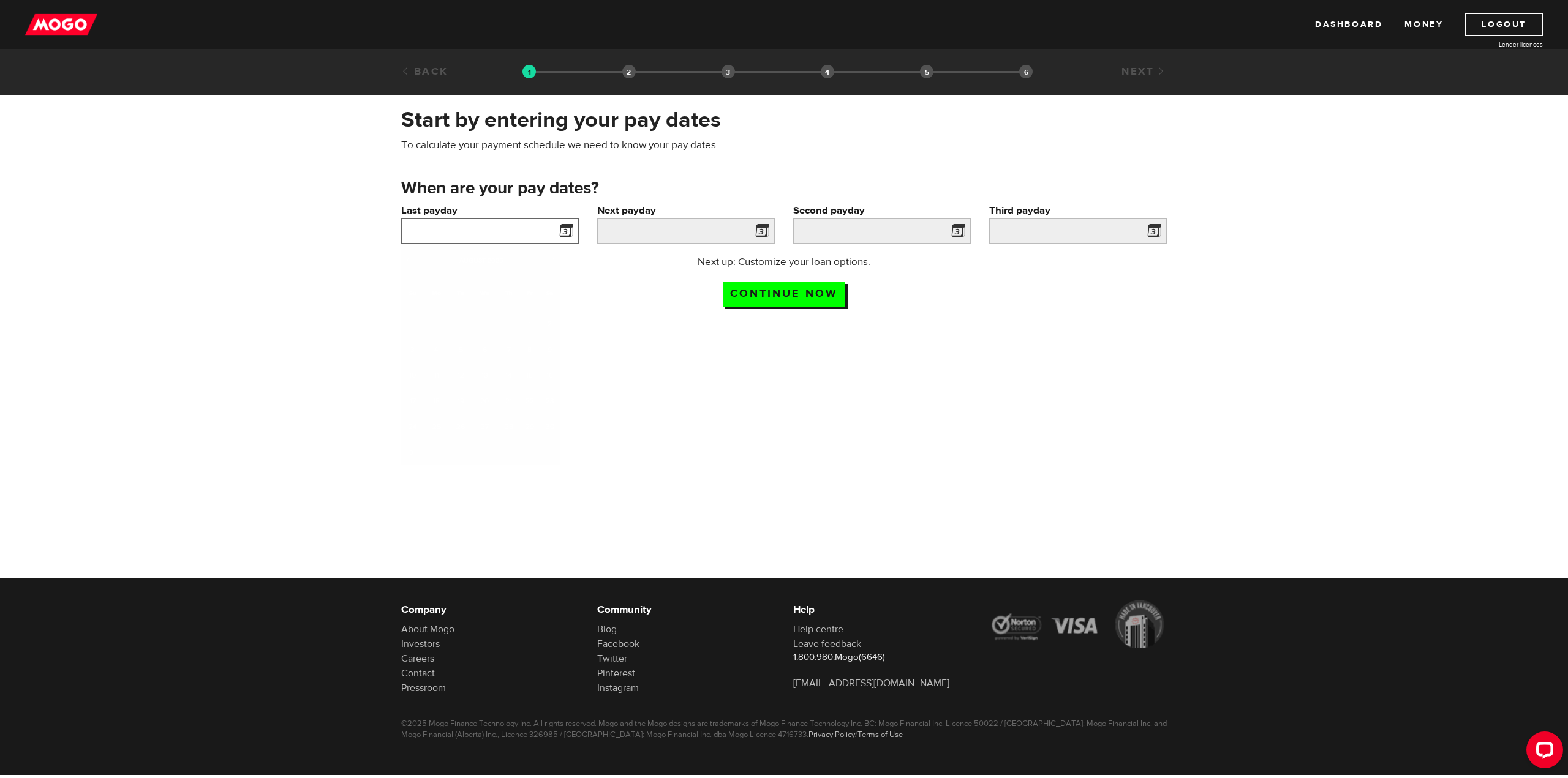
click at [540, 229] on input "Last payday" at bounding box center [490, 231] width 178 height 26
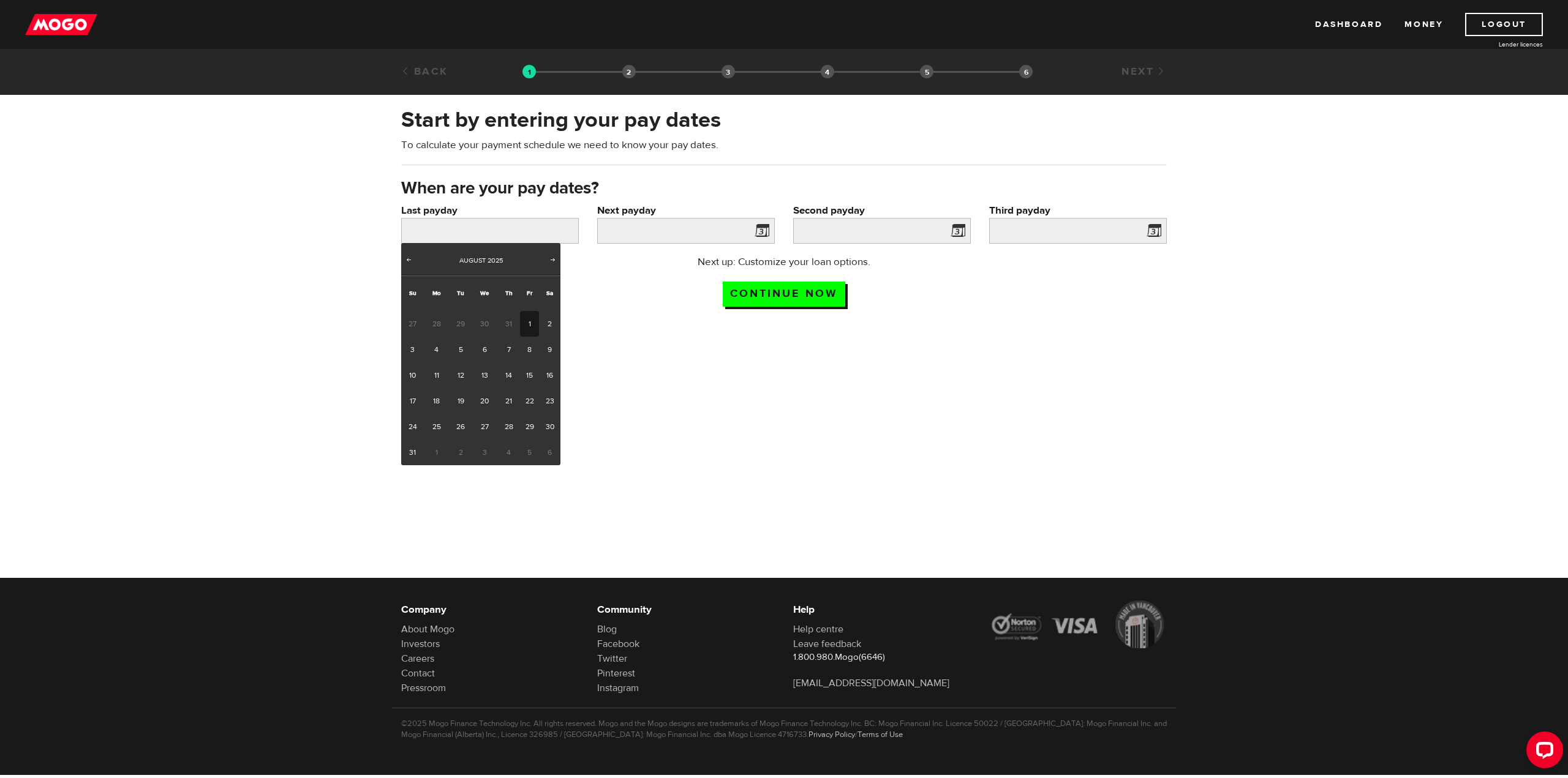
click at [531, 327] on link "1" at bounding box center [529, 324] width 19 height 26
type input "[DATE]"
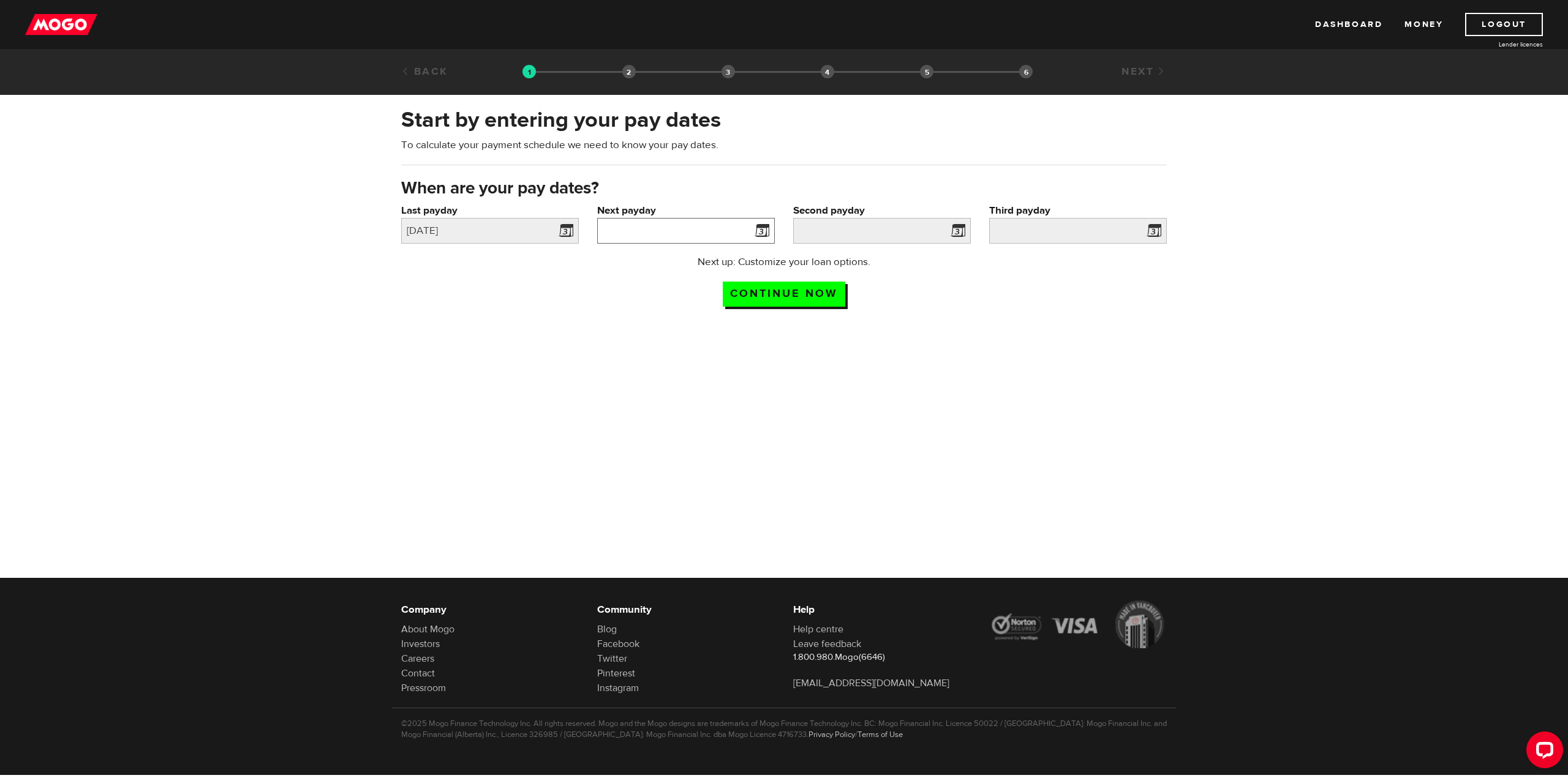
click at [728, 233] on input "Next payday" at bounding box center [686, 231] width 178 height 26
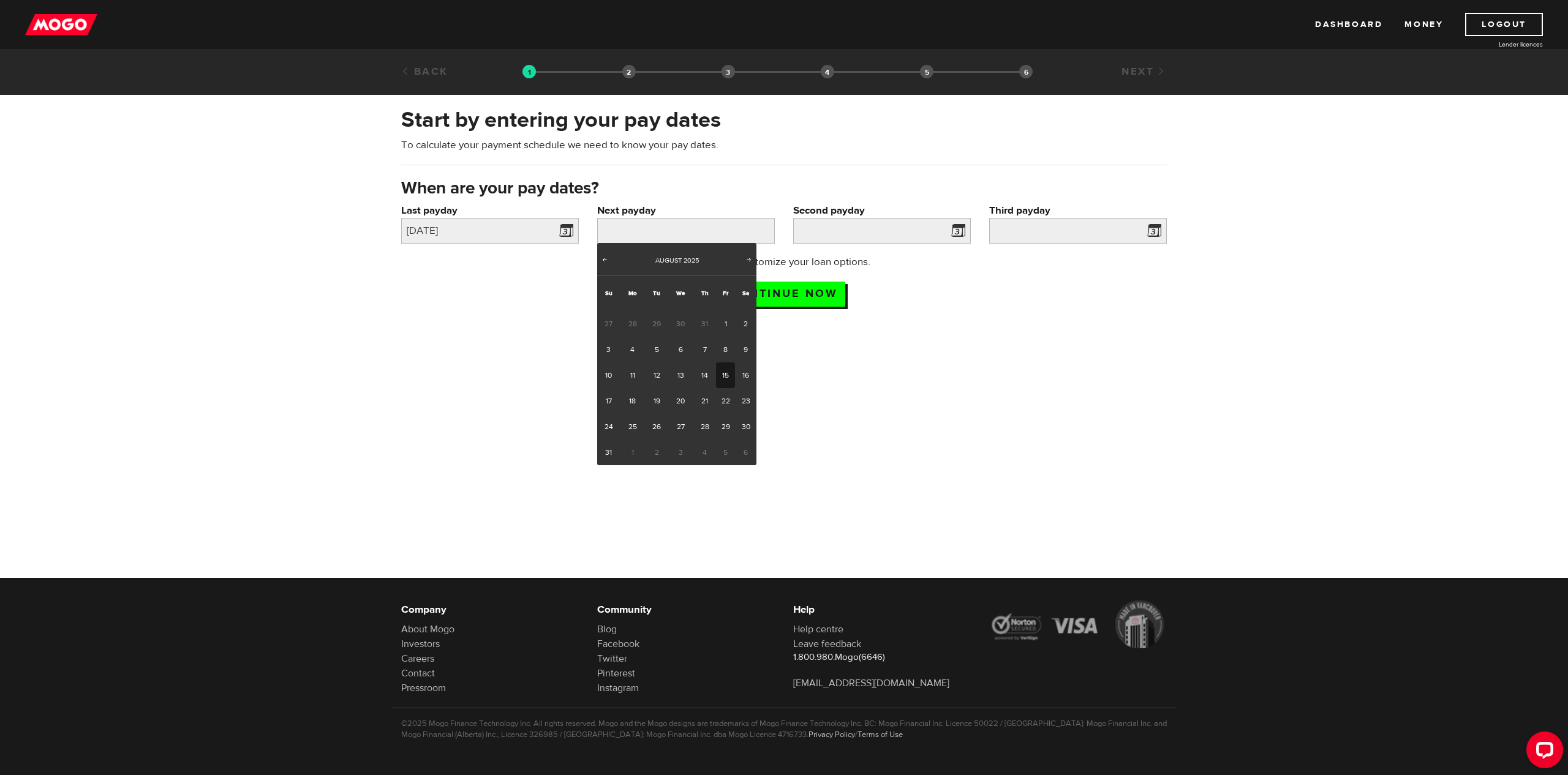
click at [726, 383] on link "15" at bounding box center [725, 375] width 19 height 26
type input "[DATE]"
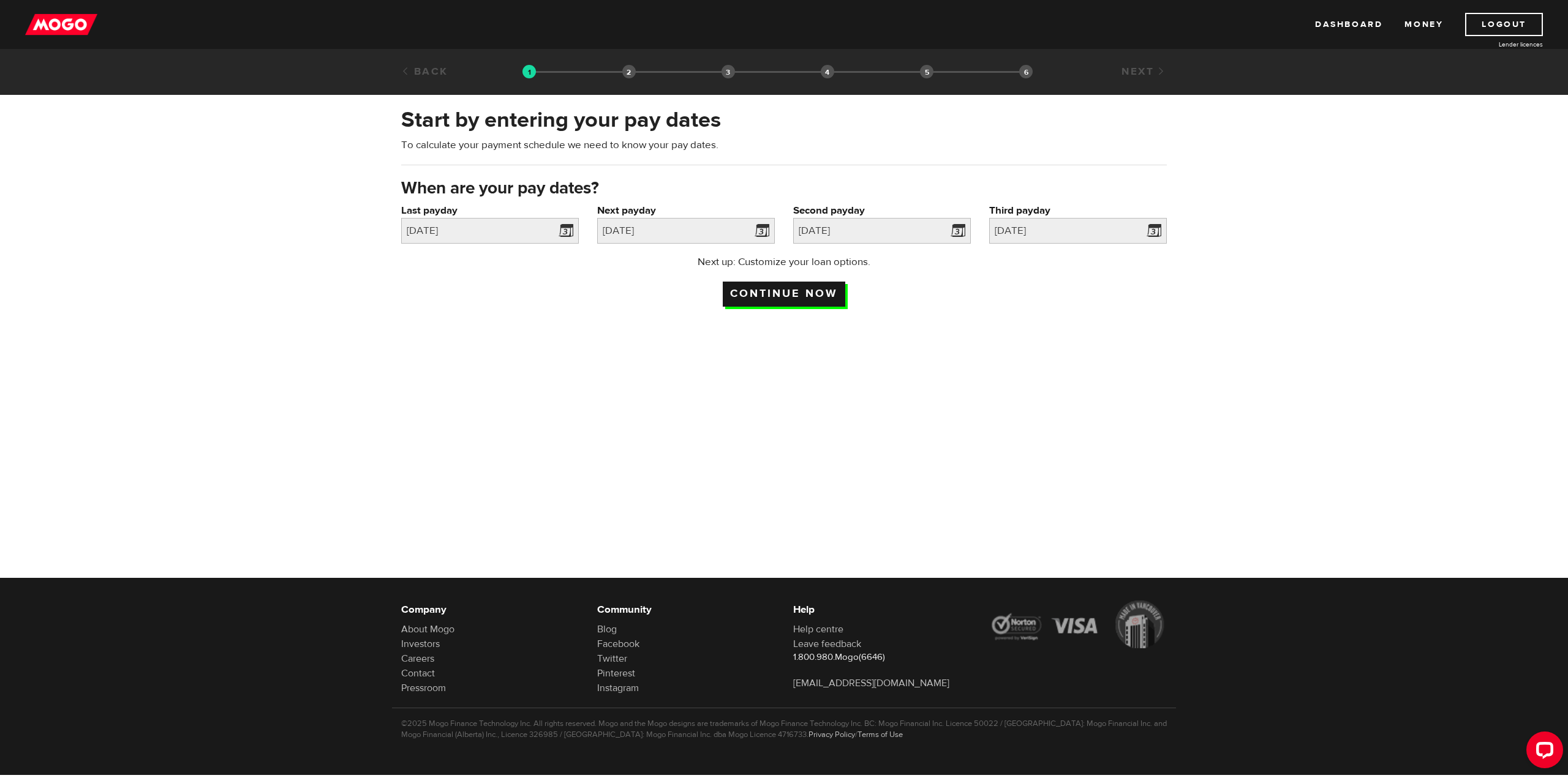
click at [772, 292] on input "Continue now" at bounding box center [784, 295] width 122 height 25
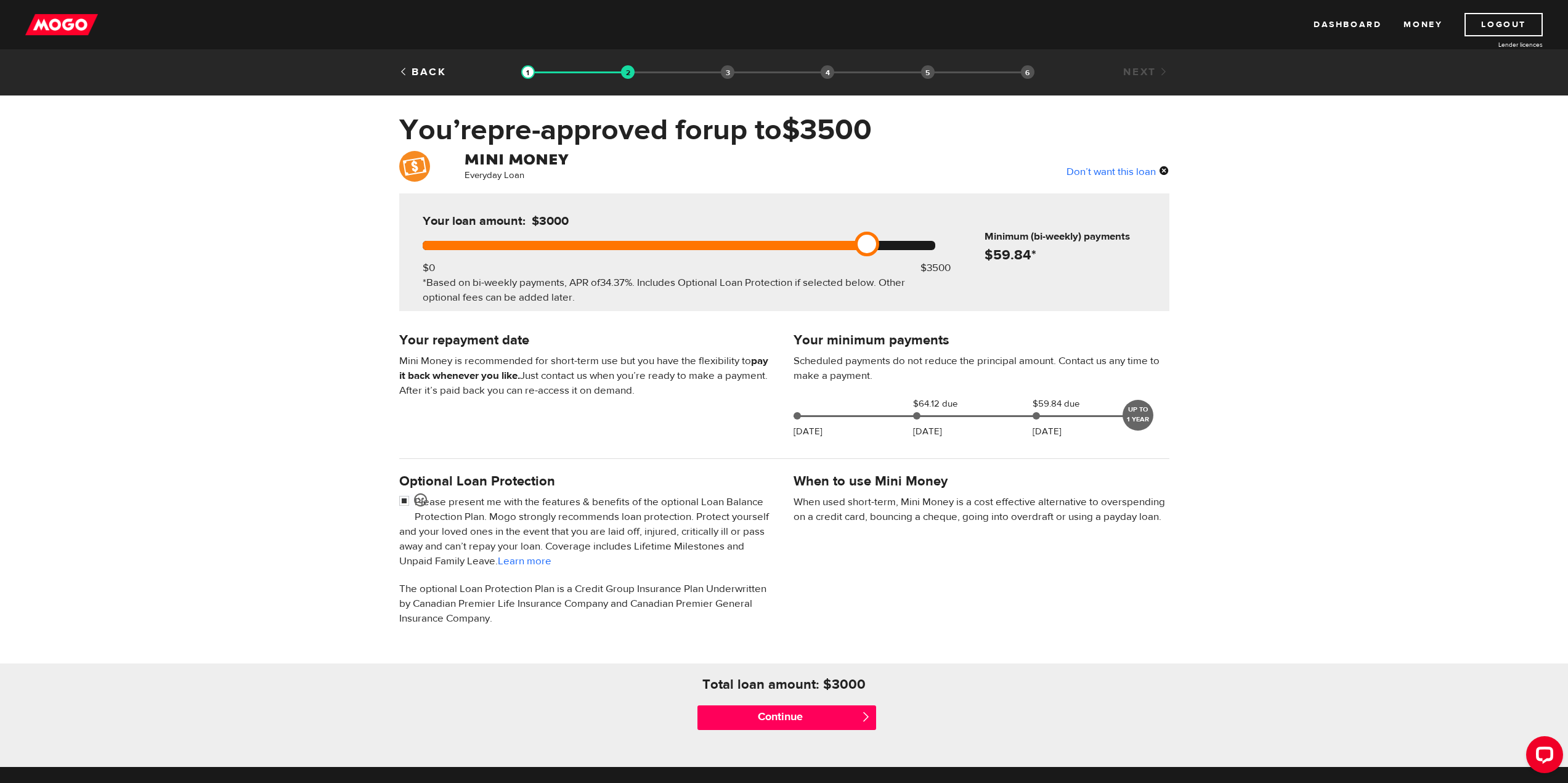
drag, startPoint x: 934, startPoint y: 239, endPoint x: 860, endPoint y: 239, distance: 74.0
click at [860, 239] on link at bounding box center [867, 244] width 25 height 25
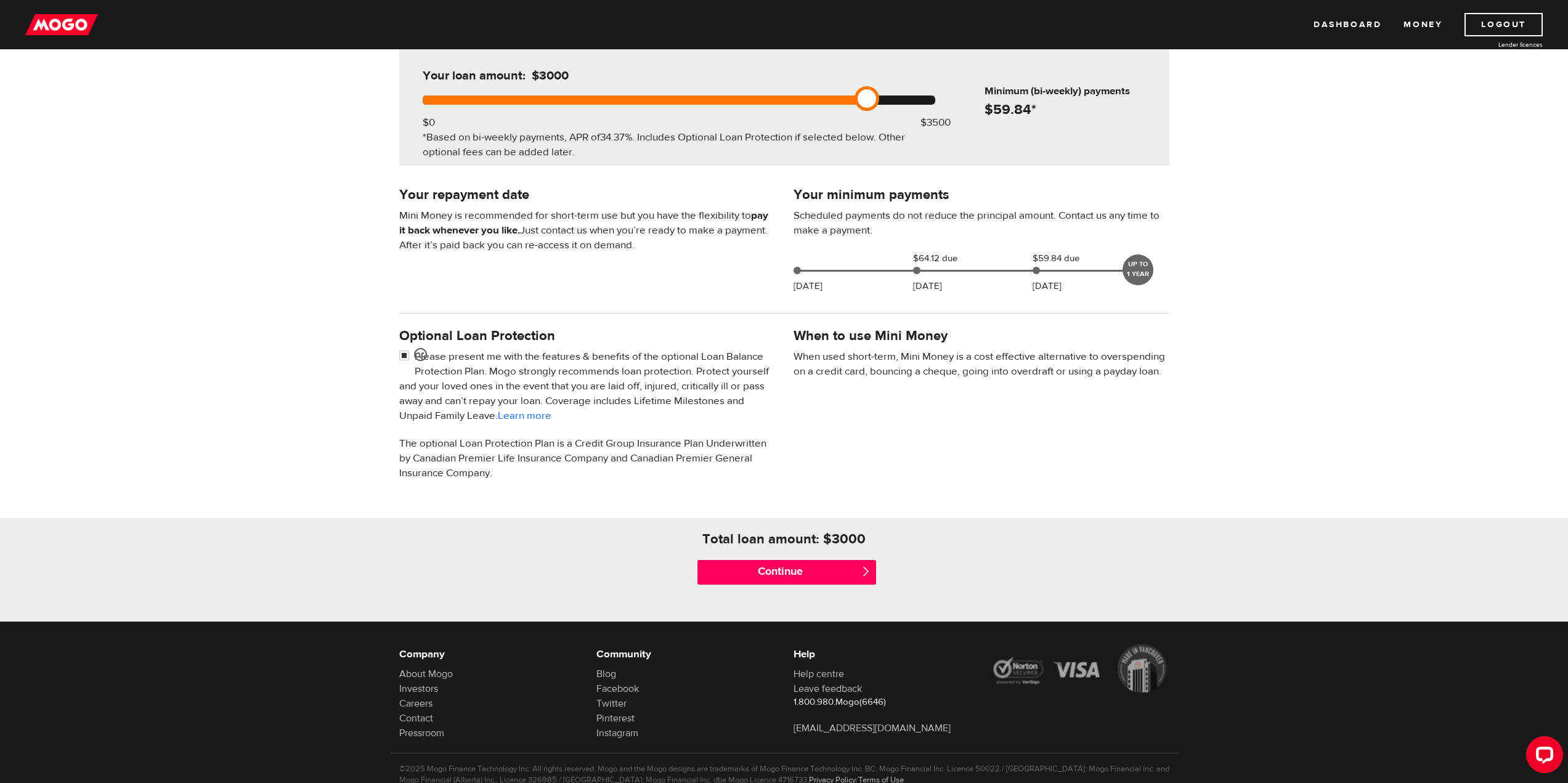
scroll to position [123, 0]
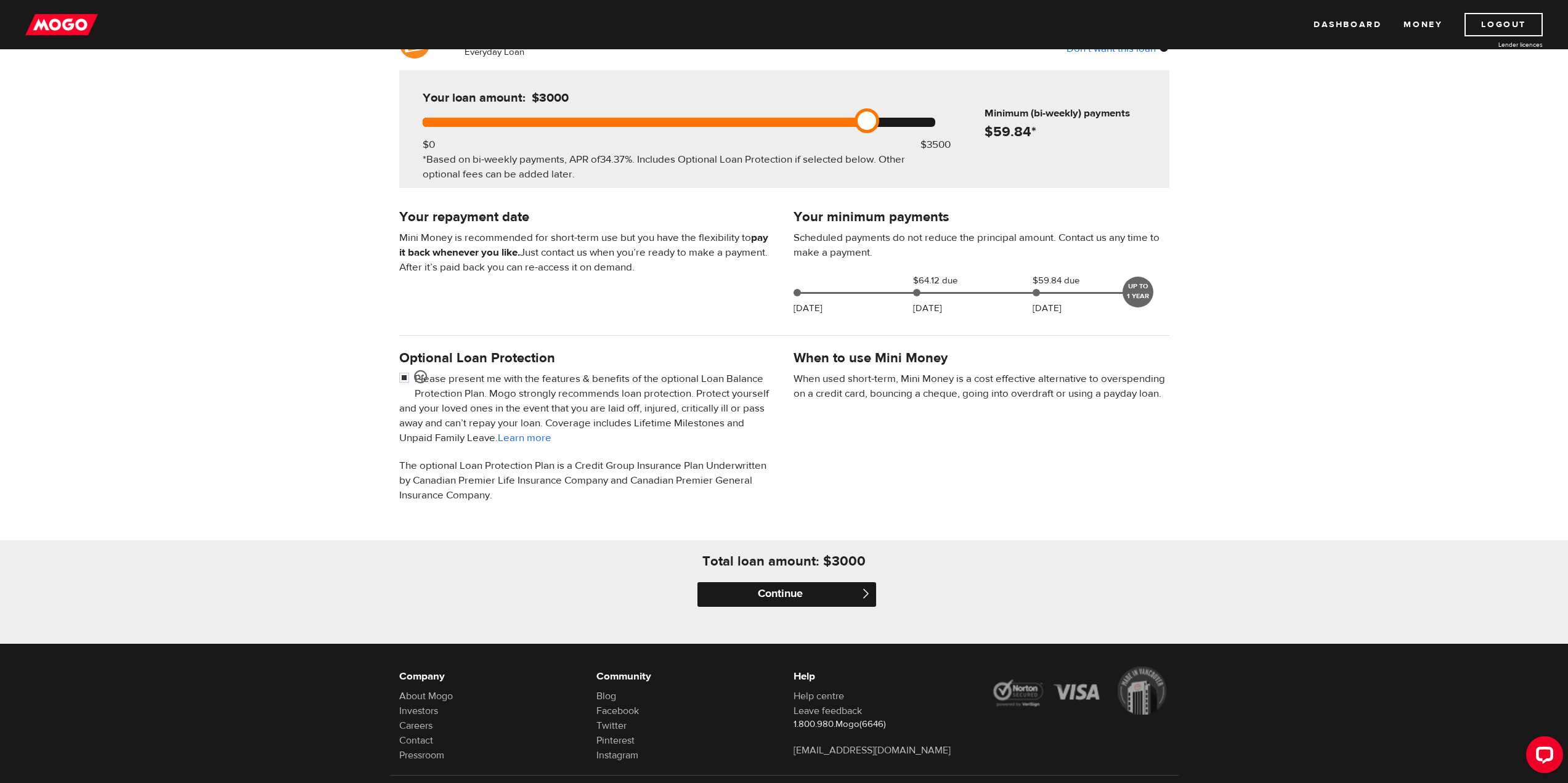
click at [771, 589] on input "Continue" at bounding box center [787, 594] width 179 height 25
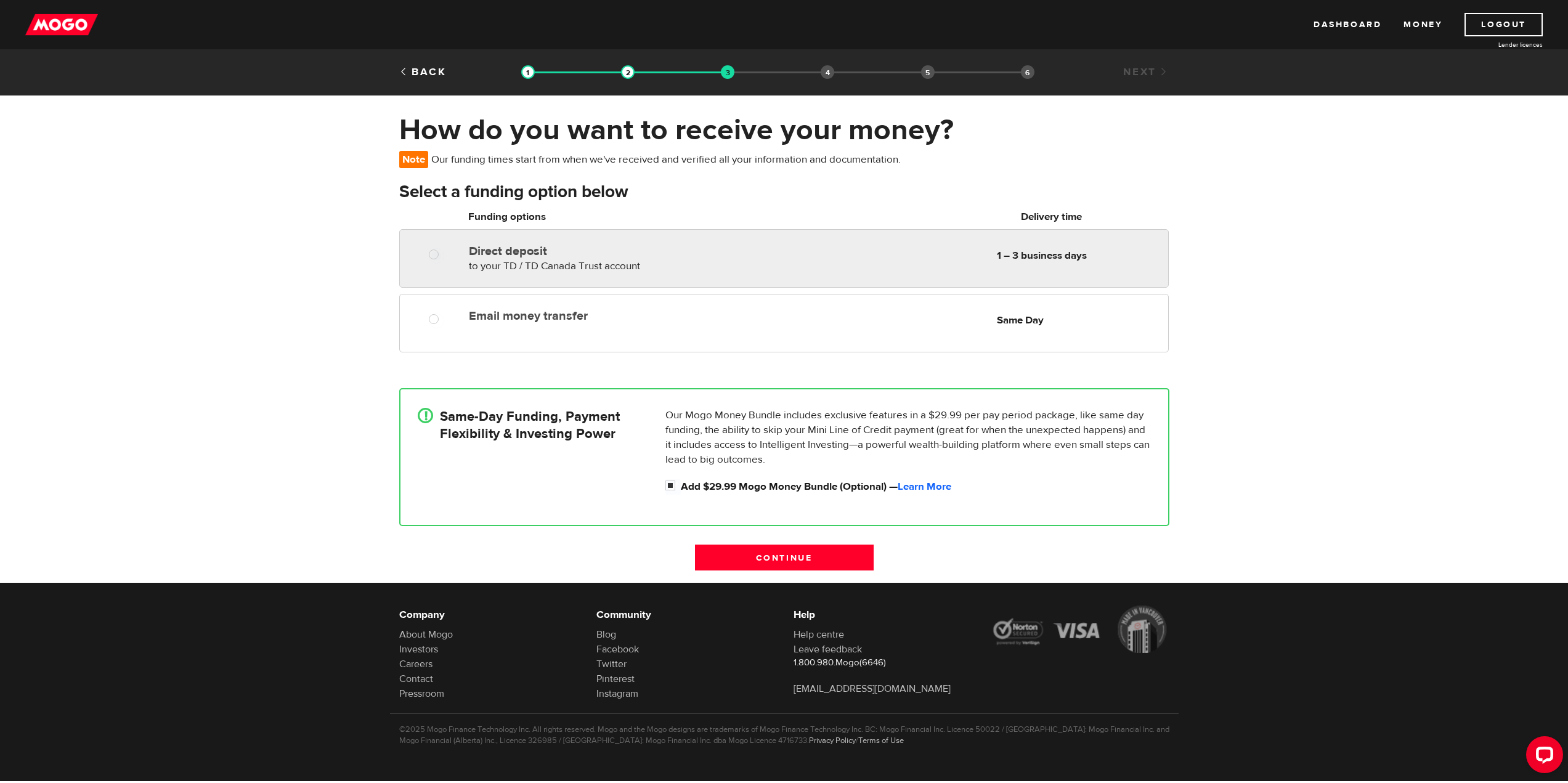
radio input "true"
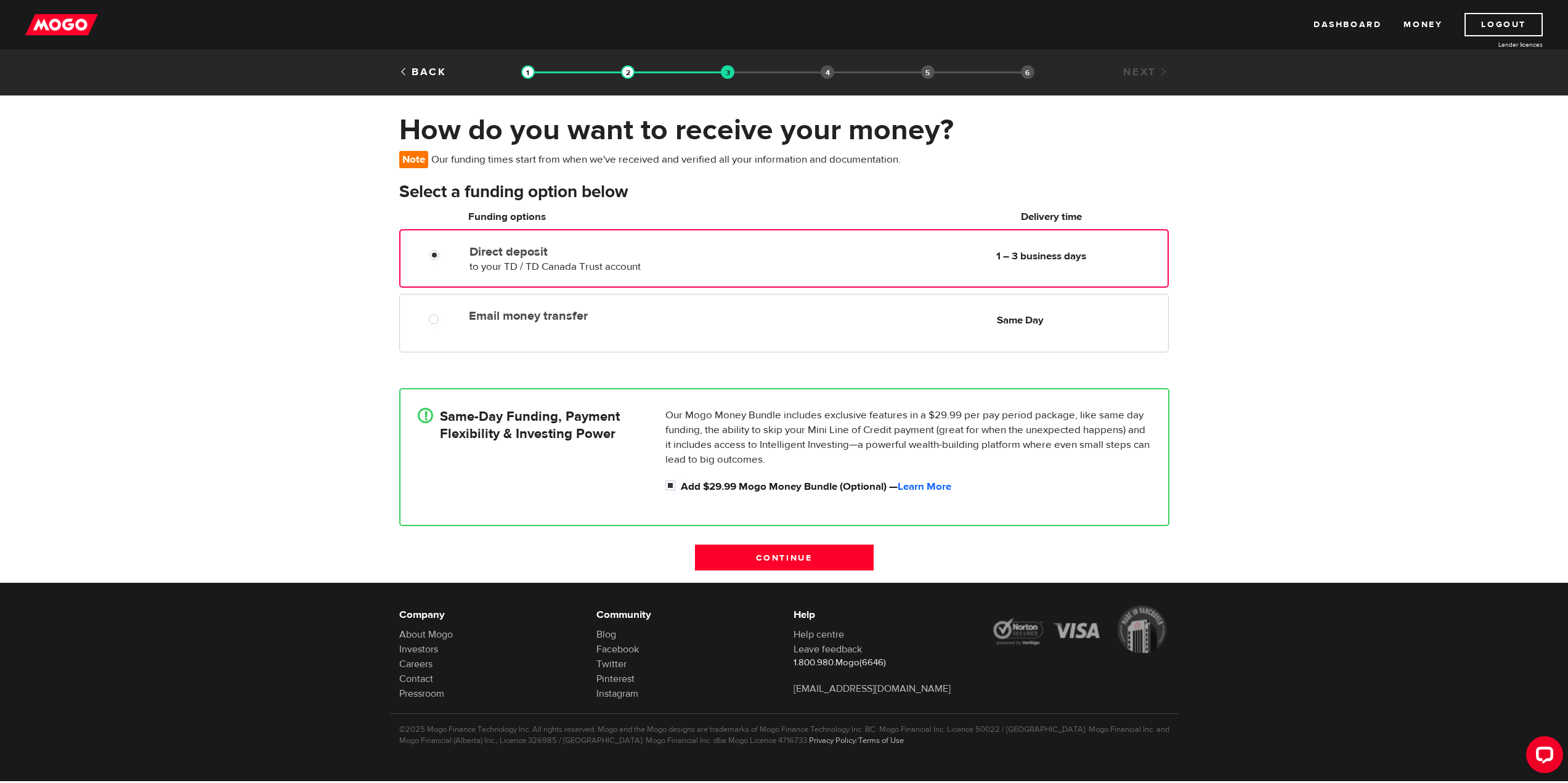
click at [428, 254] on div at bounding box center [439, 257] width 74 height 15
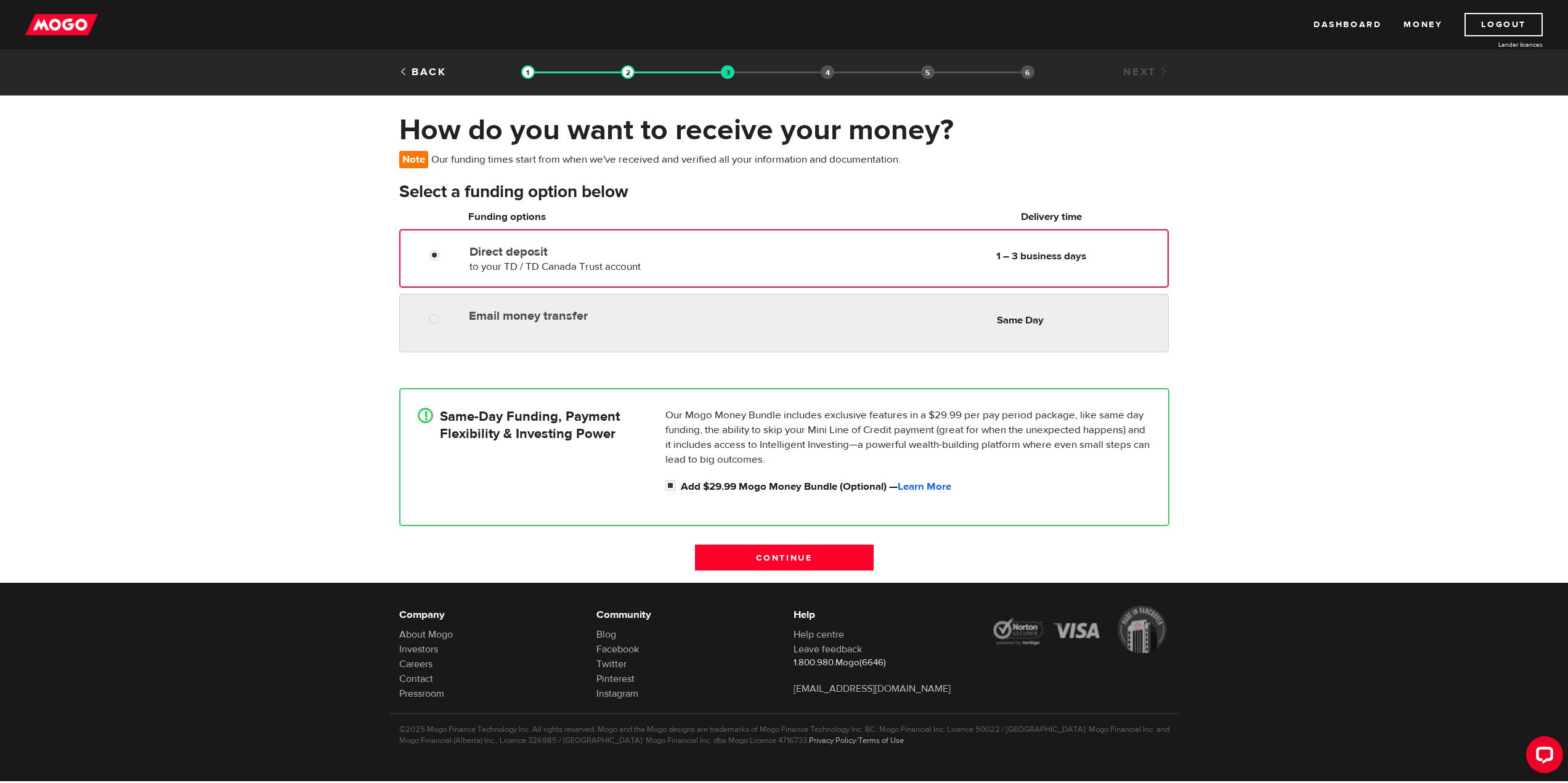
radio input "true"
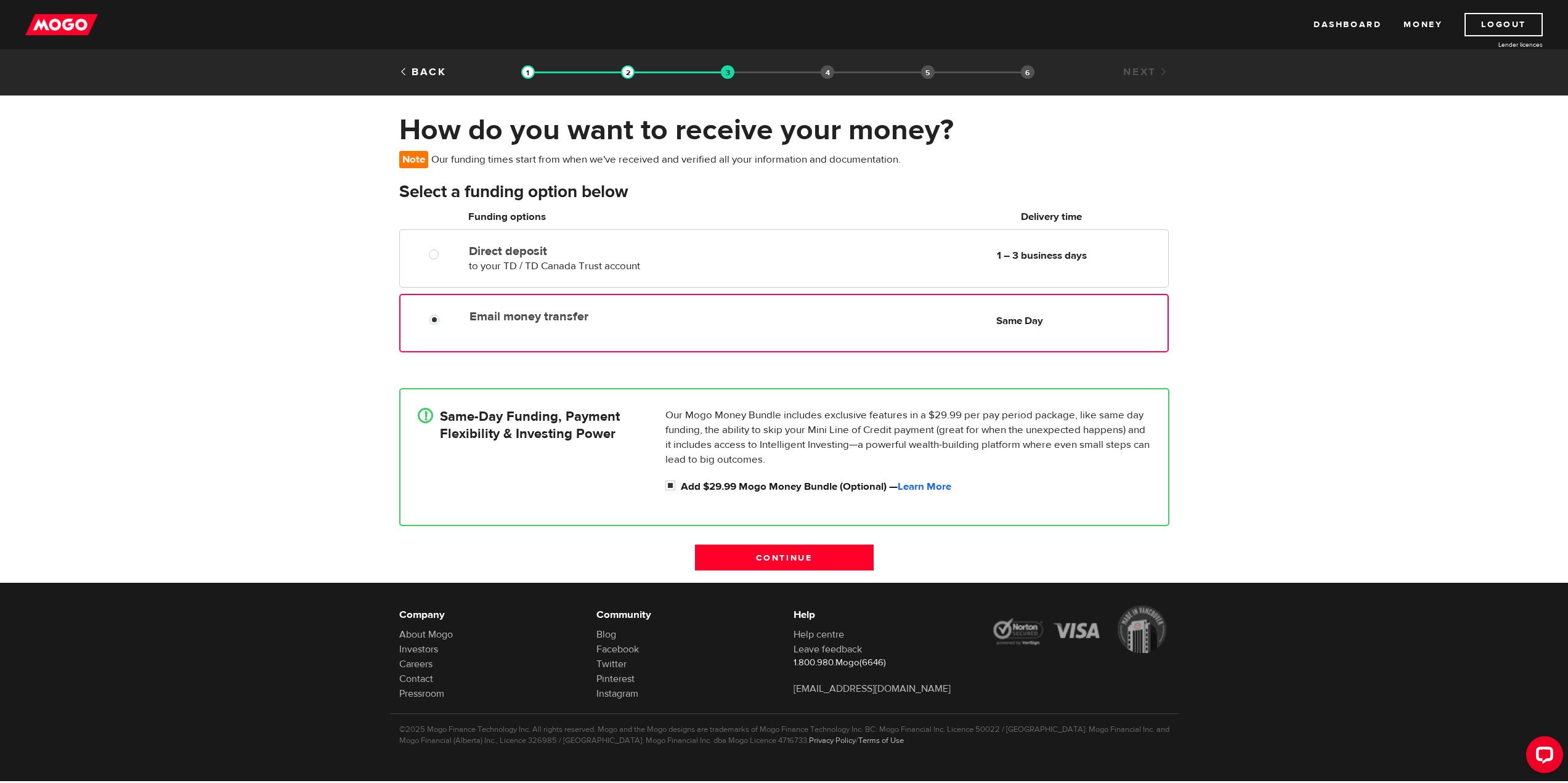
click at [427, 322] on div at bounding box center [439, 321] width 74 height 15
click at [927, 482] on link "Learn More" at bounding box center [924, 487] width 54 height 13
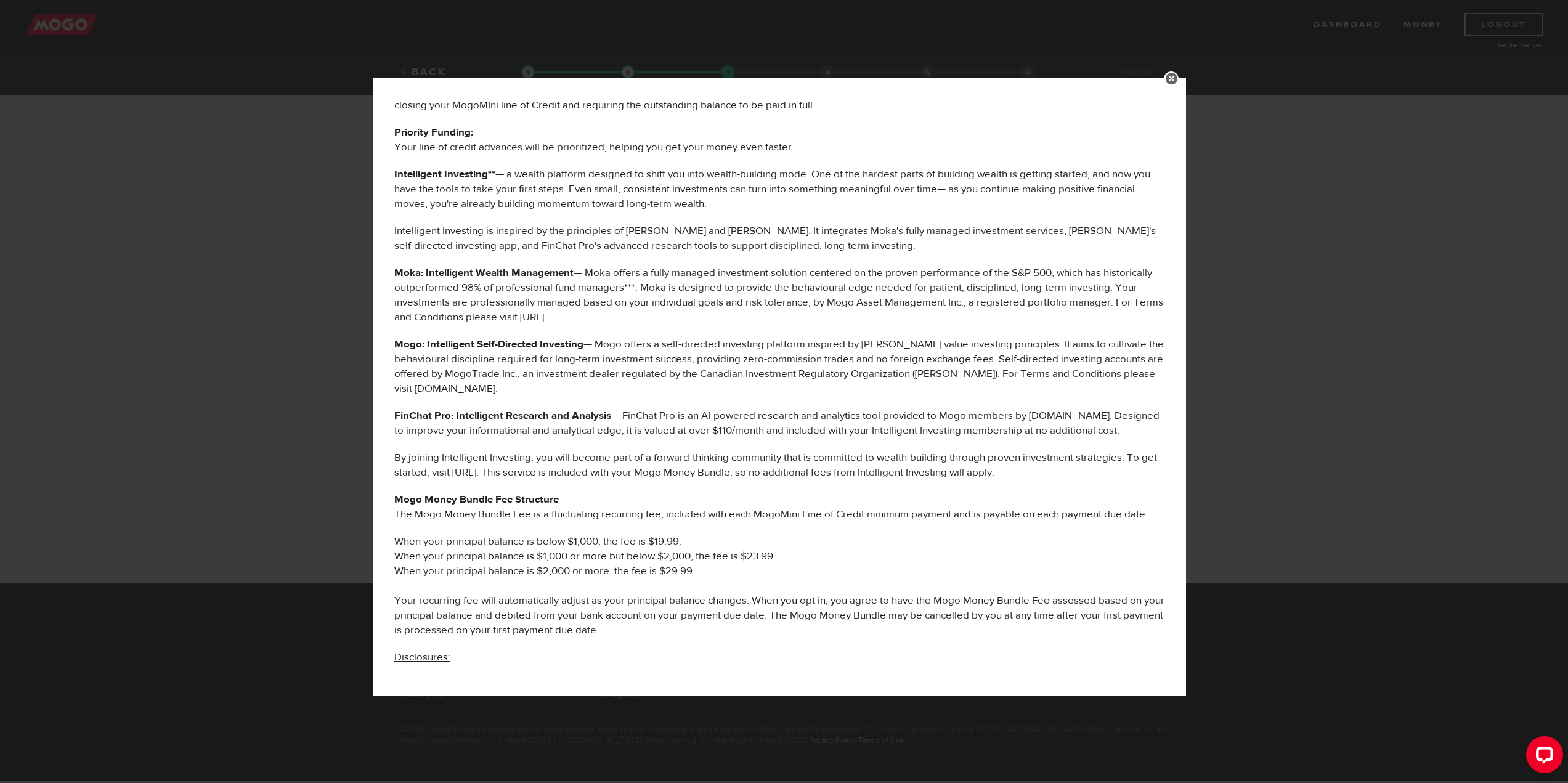
scroll to position [397, 0]
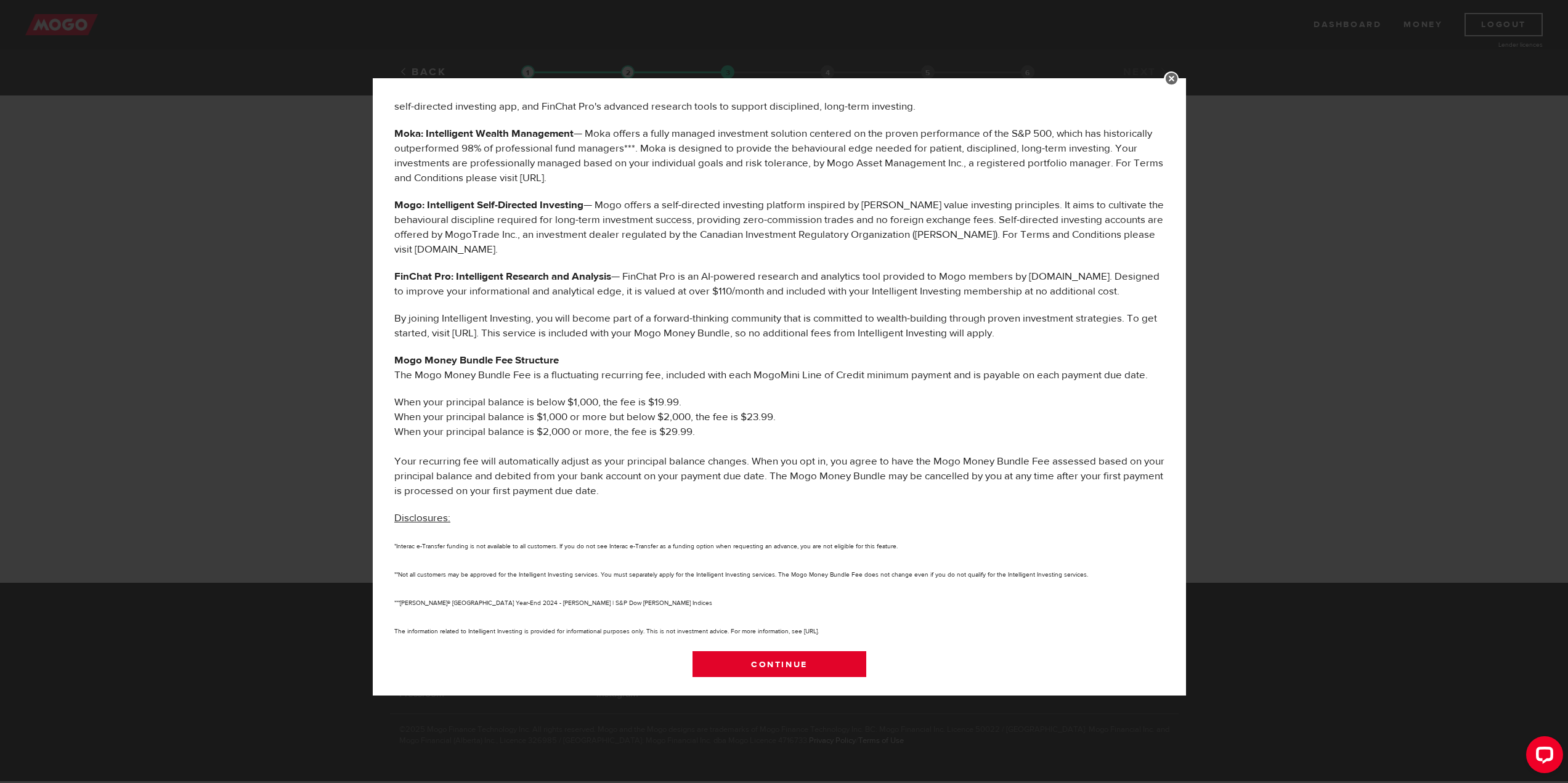
click at [789, 658] on link "Continue" at bounding box center [780, 664] width 175 height 26
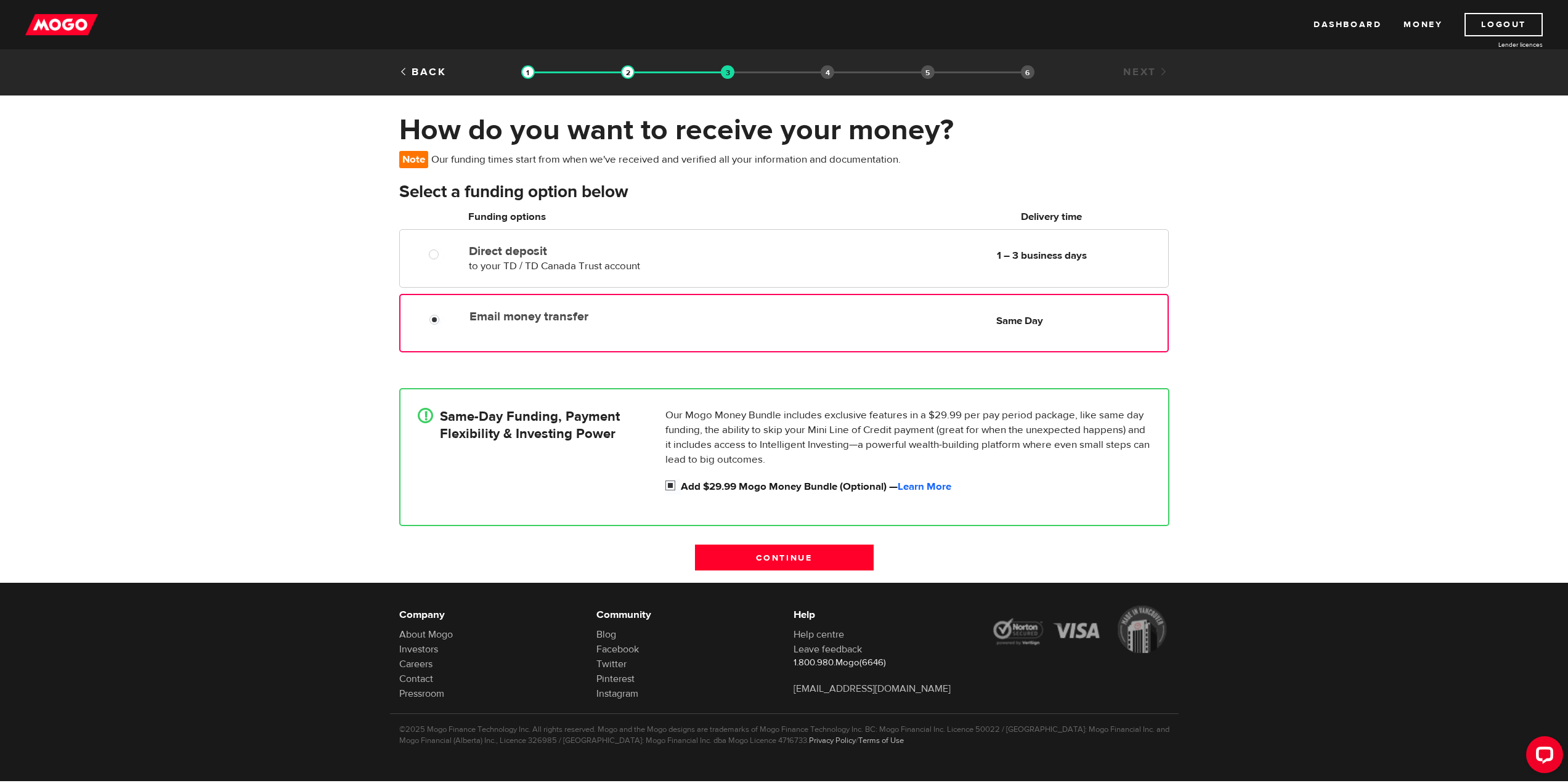
click at [669, 485] on input "Add $29.99 Mogo Money Bundle (Optional) — Learn More" at bounding box center [673, 487] width 15 height 15
checkbox input "false"
radio input "false"
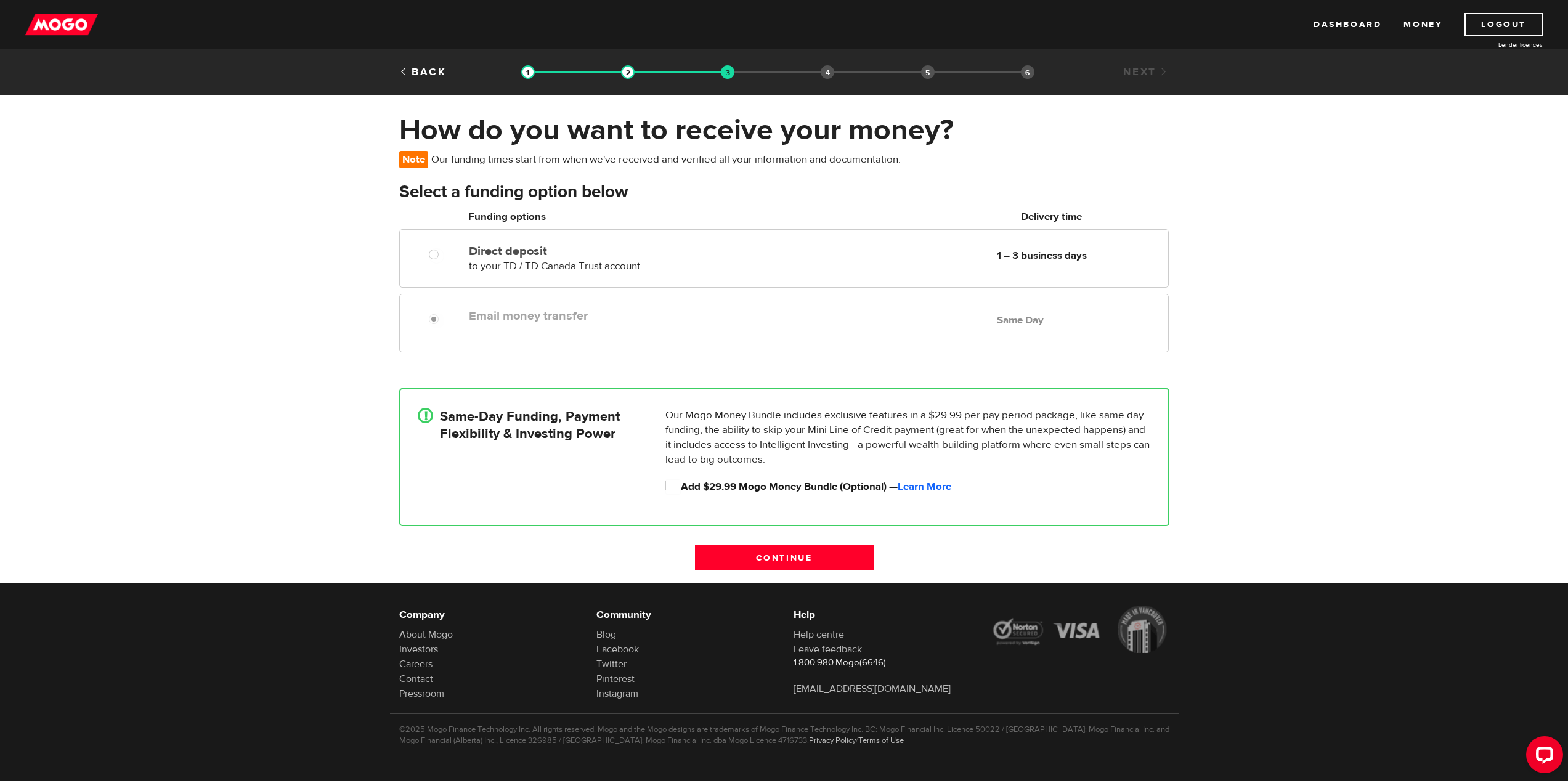
click at [668, 325] on div "Email money transfer Delivery in Same Day Same Day" at bounding box center [815, 315] width 703 height 24
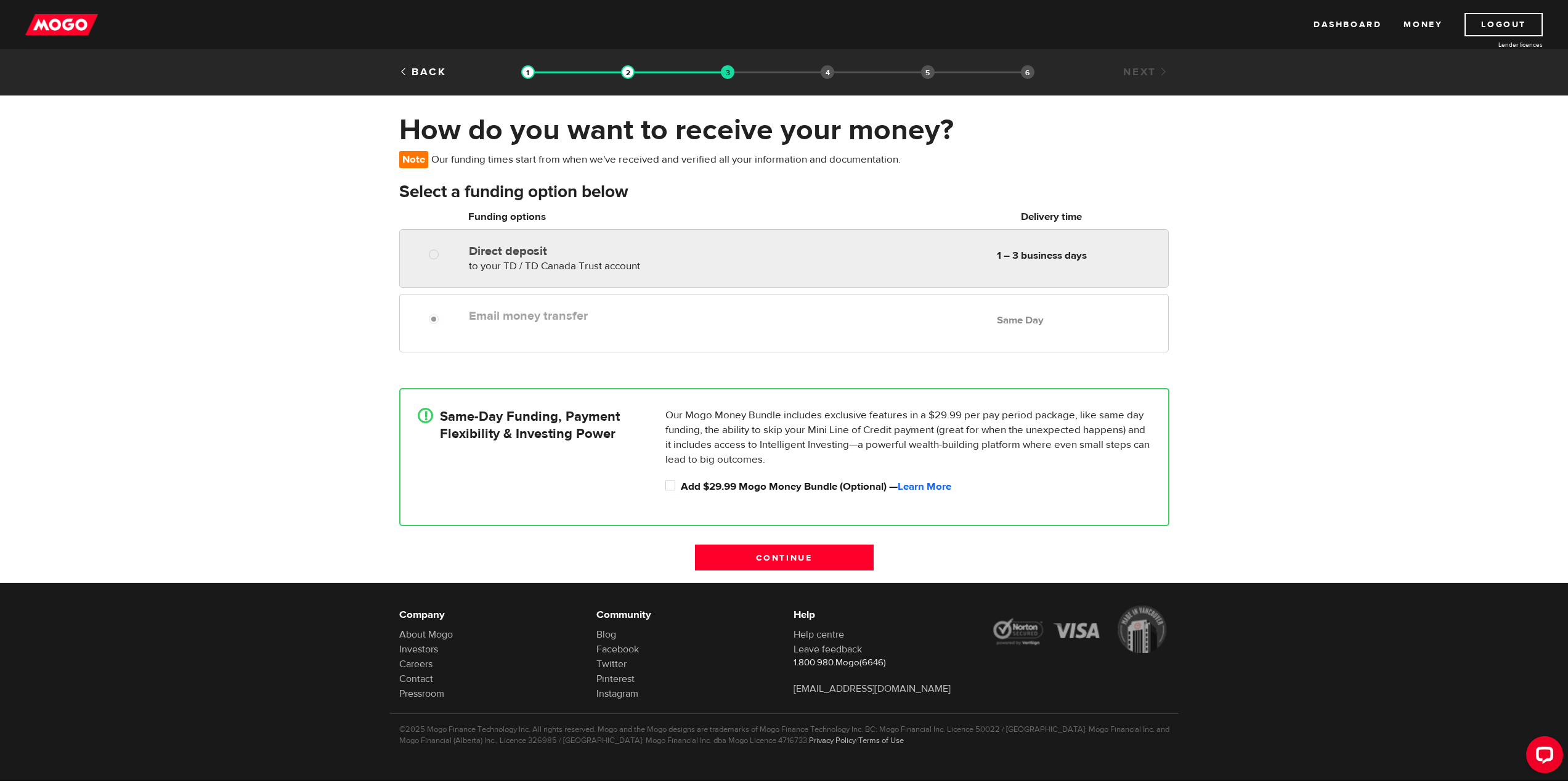
radio input "true"
click at [632, 259] on span "to your TD / TD Canada Trust account" at bounding box center [554, 265] width 171 height 13
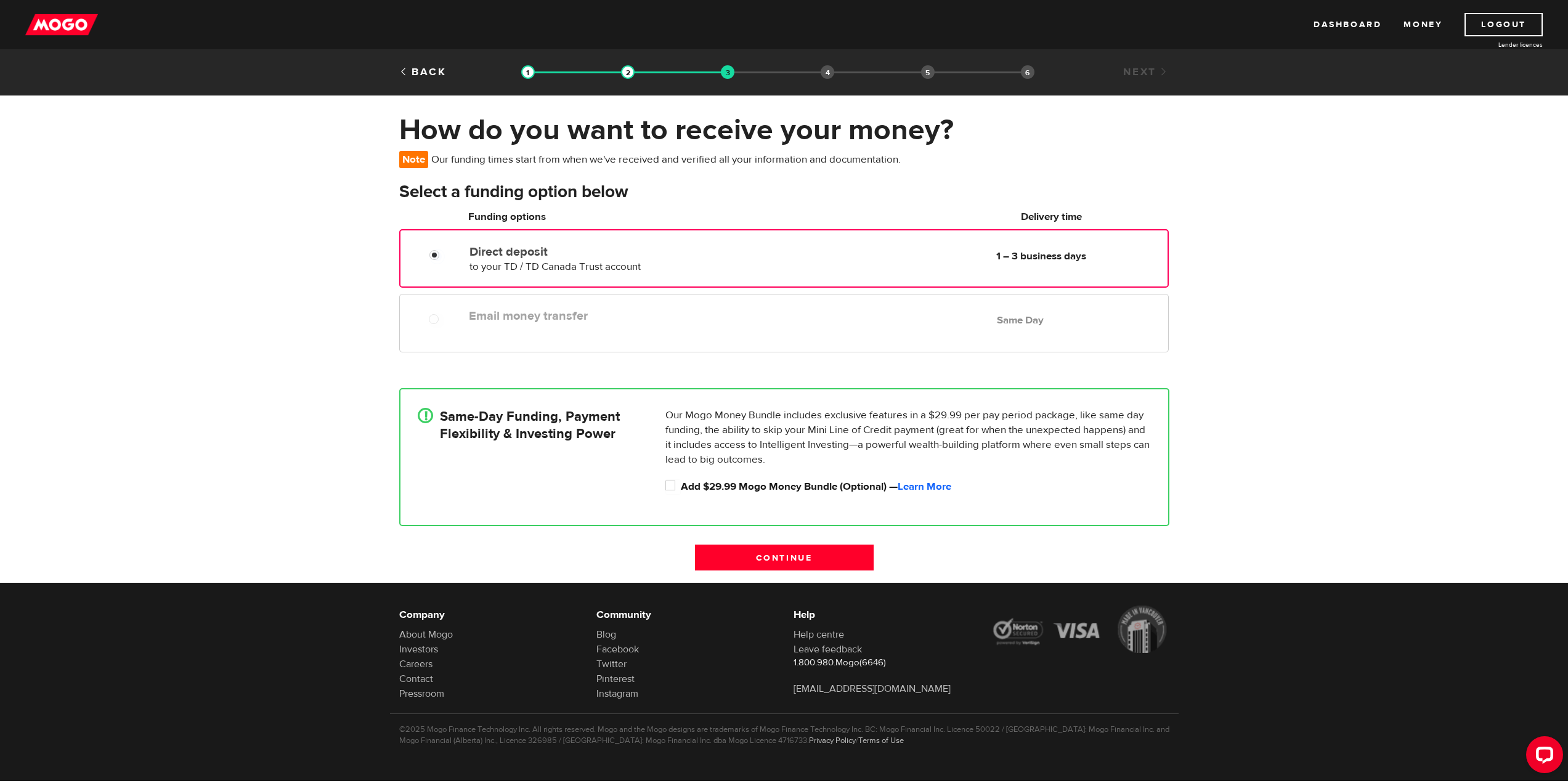
click at [616, 338] on div "Email money transfer Delivery in Same Day Same Day" at bounding box center [784, 322] width 769 height 58
click at [665, 248] on label "Direct deposit" at bounding box center [611, 251] width 283 height 15
click at [445, 249] on input "Direct deposit" at bounding box center [437, 257] width 15 height 15
click at [435, 259] on input "Direct deposit" at bounding box center [437, 257] width 15 height 15
click at [772, 558] on input "Continue" at bounding box center [784, 558] width 179 height 26
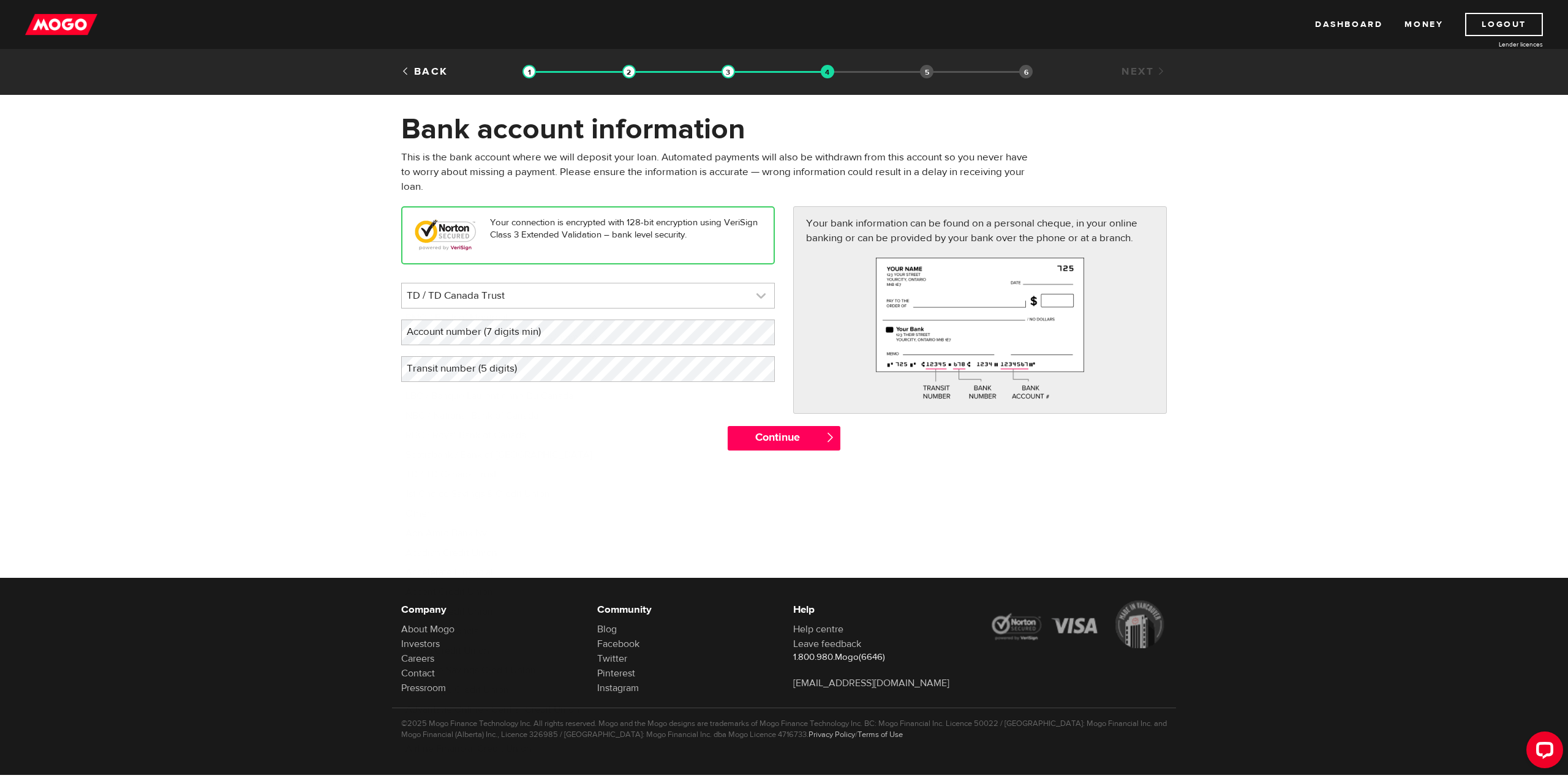
click at [542, 295] on link at bounding box center [588, 295] width 372 height 24
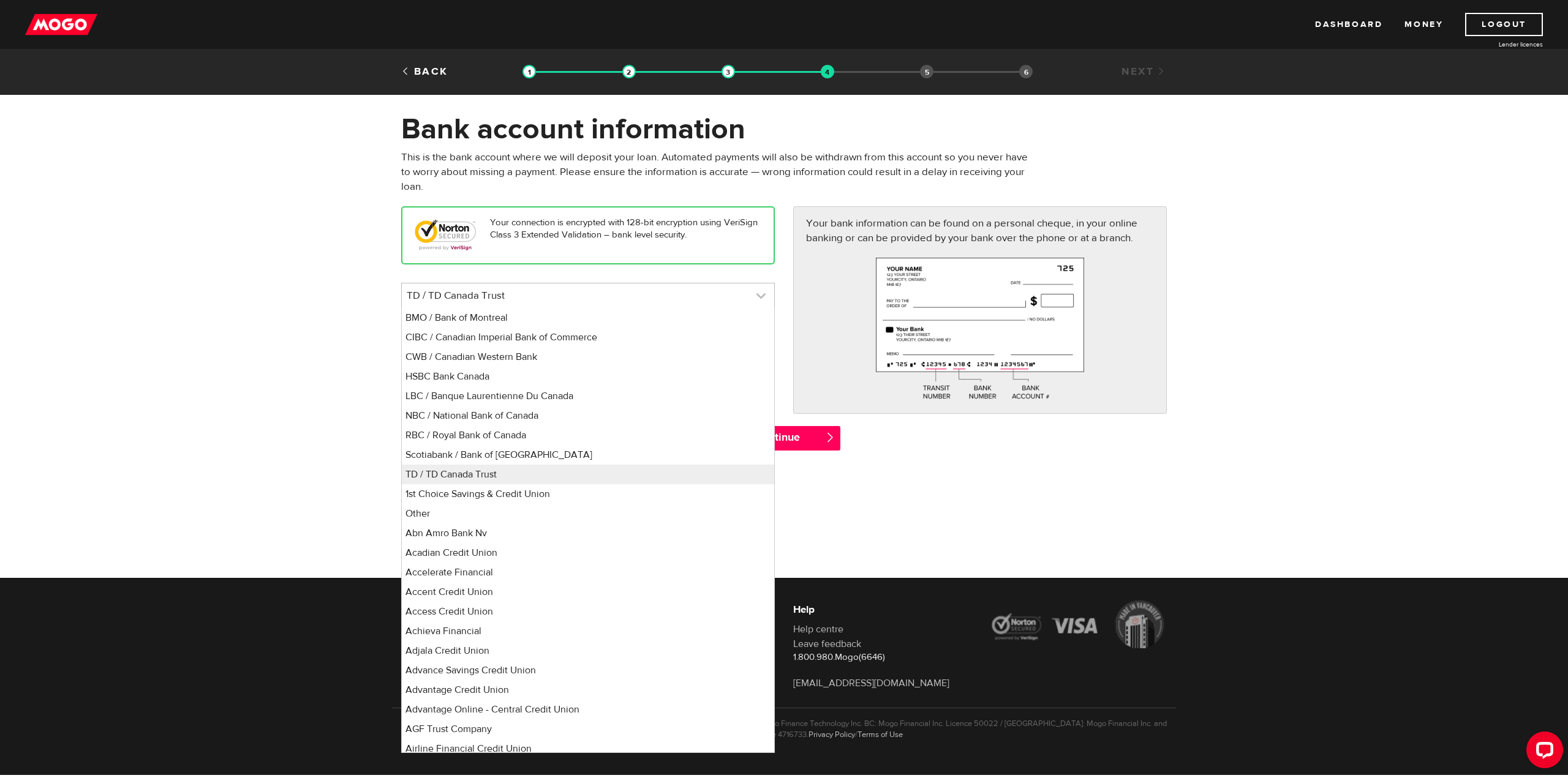
click at [542, 295] on link at bounding box center [588, 295] width 372 height 24
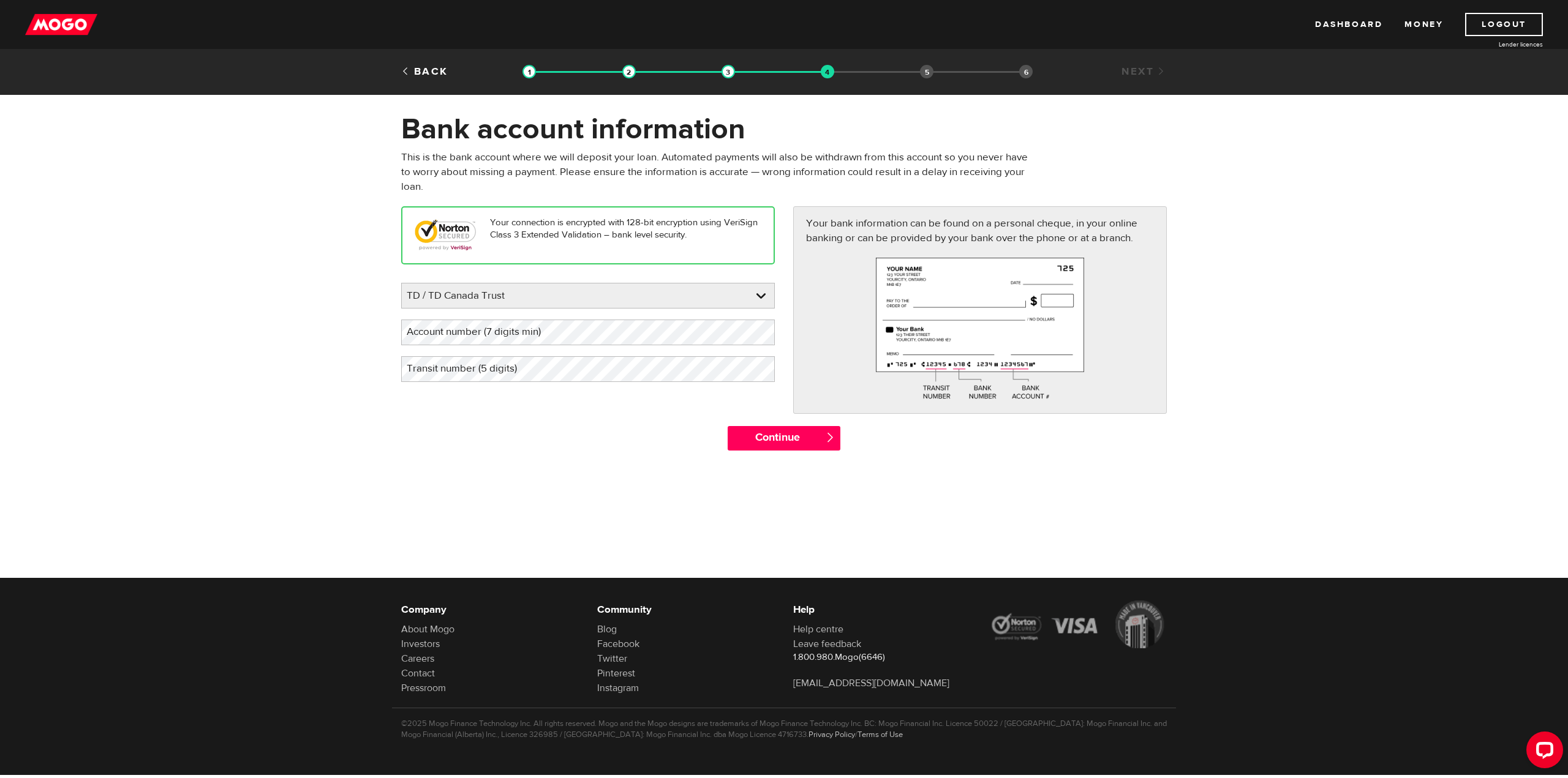
click at [201, 328] on form "Bank account information Oops! Please review the areas highlighted below and ma…" at bounding box center [784, 287] width 1568 height 351
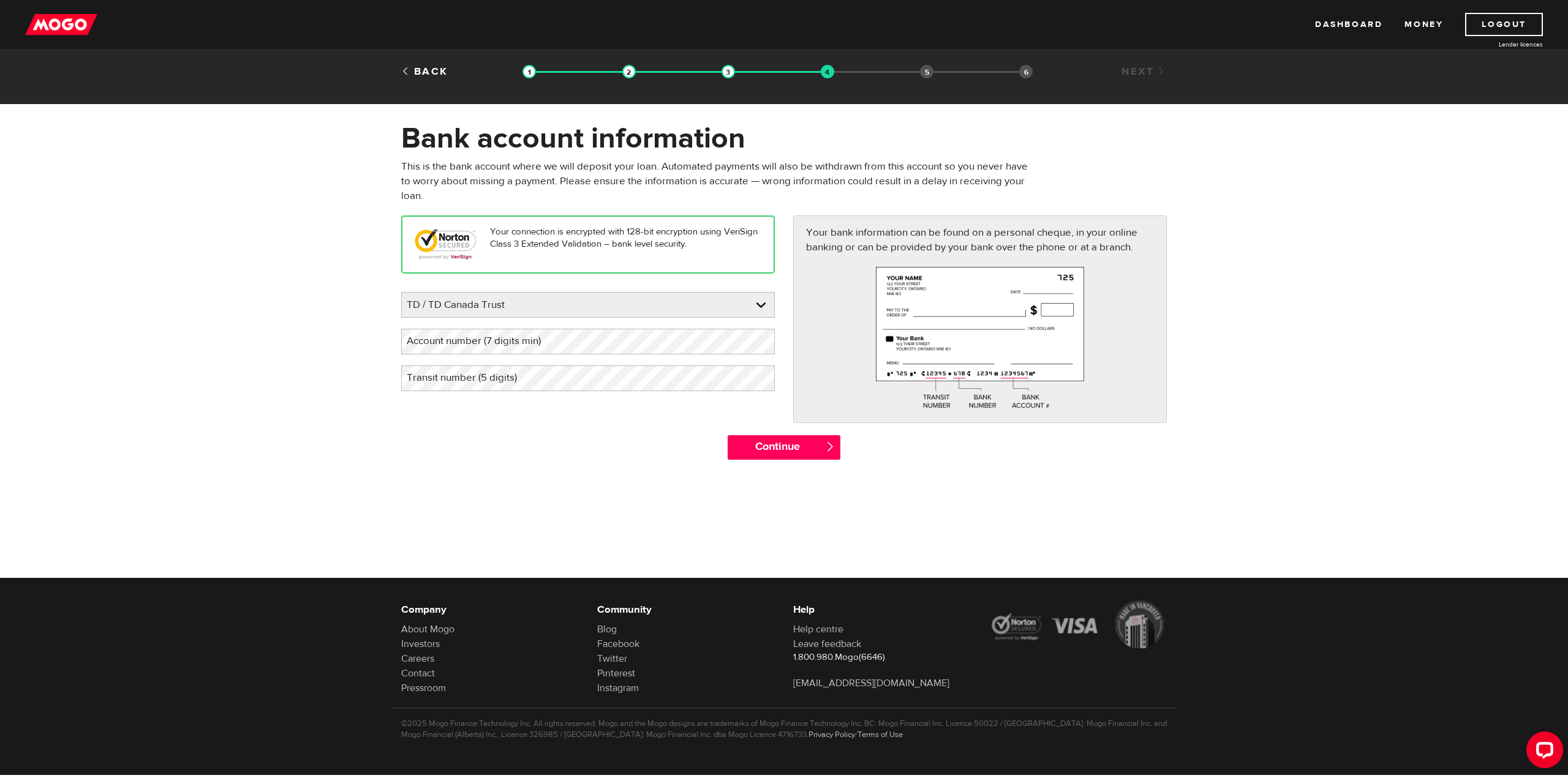
click at [720, 72] on div at bounding box center [685, 72] width 298 height 2
click at [724, 71] on img at bounding box center [728, 71] width 13 height 13
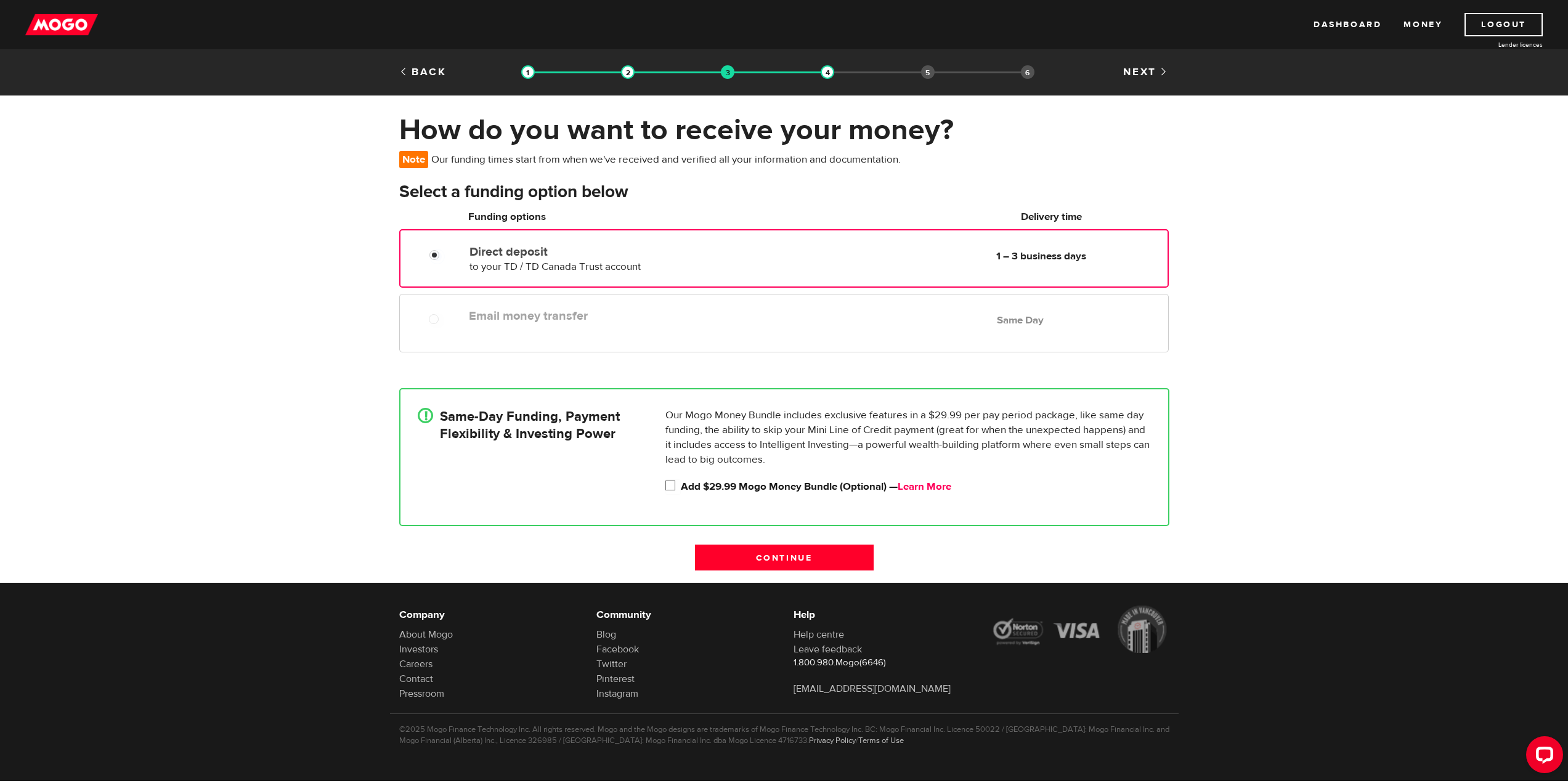
click at [927, 488] on link "Learn More" at bounding box center [924, 487] width 54 height 13
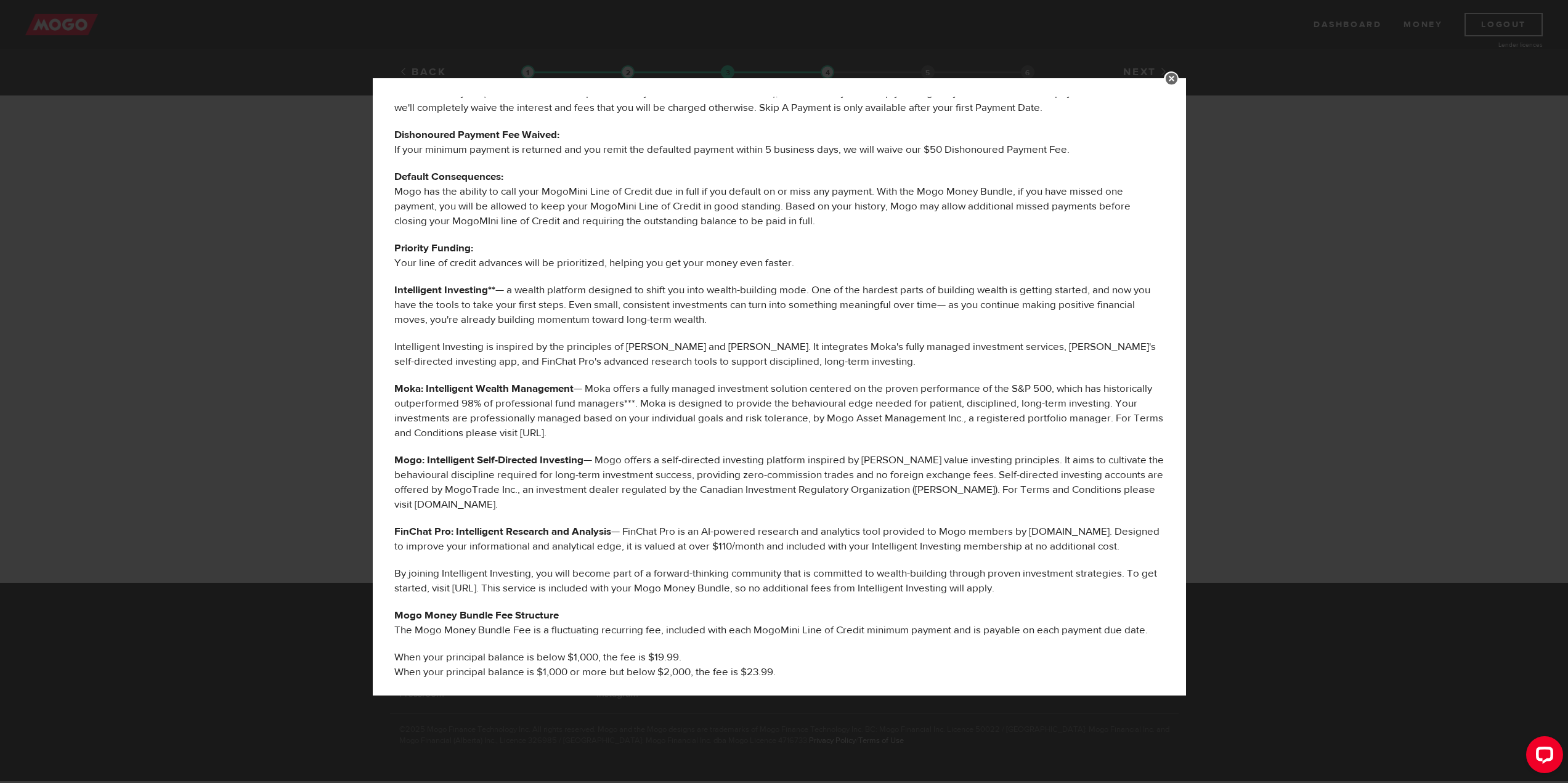
scroll to position [185, 0]
